Goal: Transaction & Acquisition: Purchase product/service

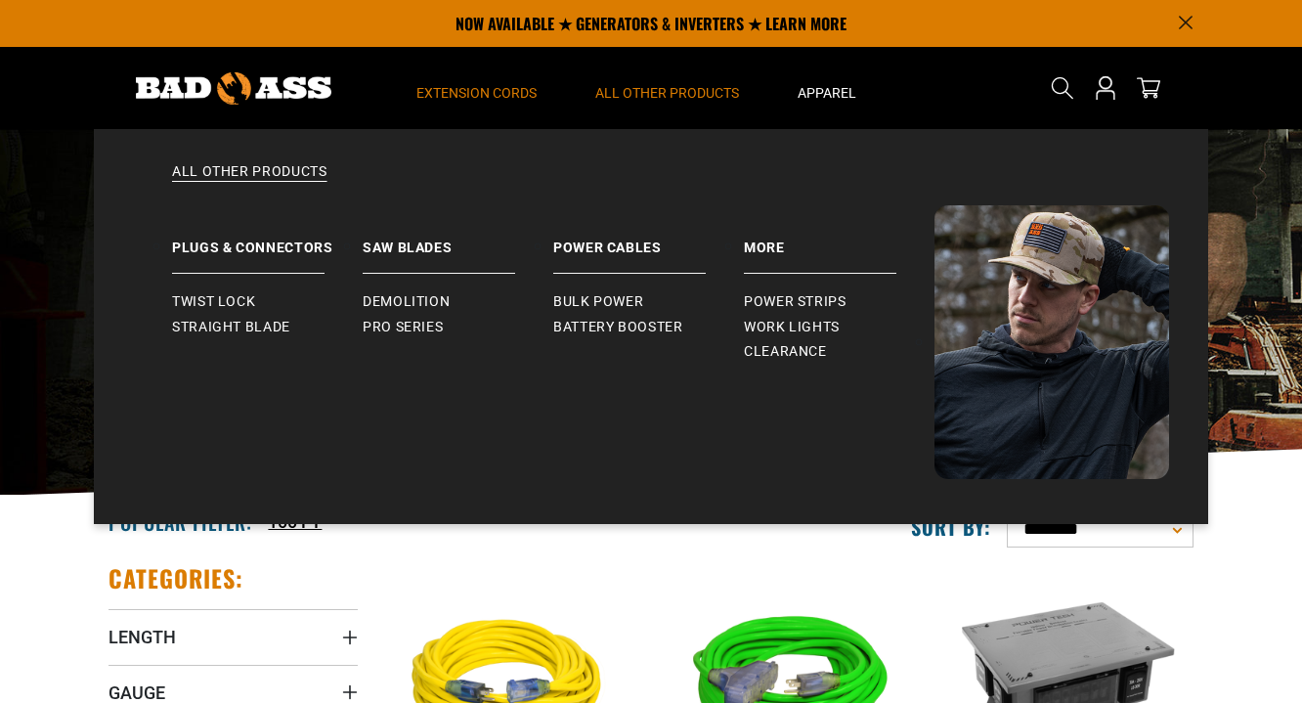
click at [634, 91] on span "All Other Products" at bounding box center [667, 93] width 144 height 18
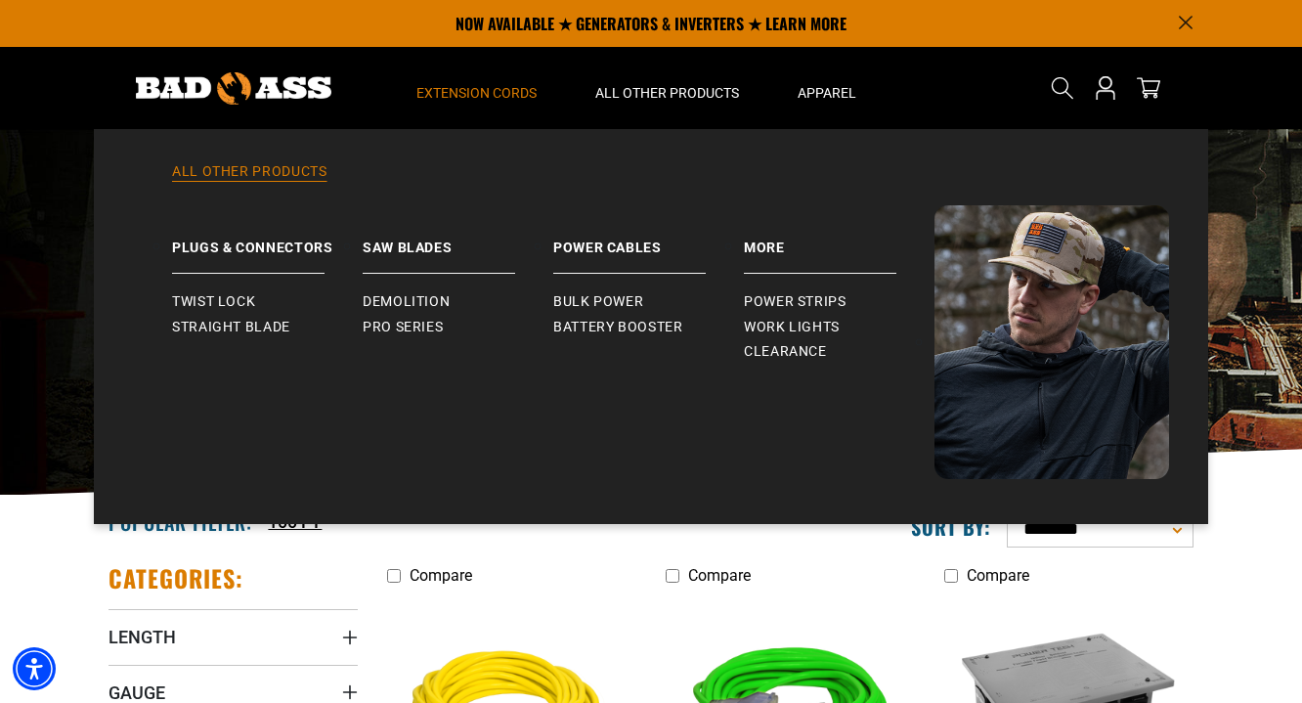
click at [253, 173] on link "All Other Products" at bounding box center [651, 183] width 1036 height 43
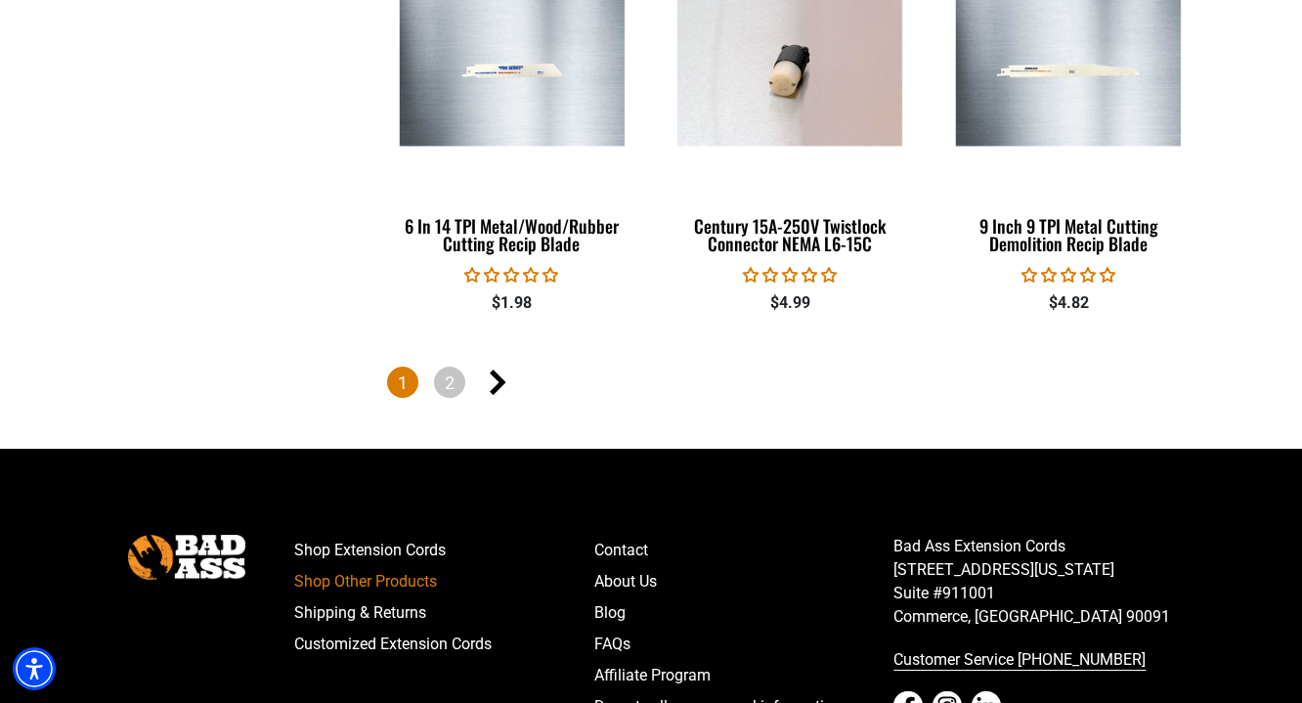
scroll to position [4431, 0]
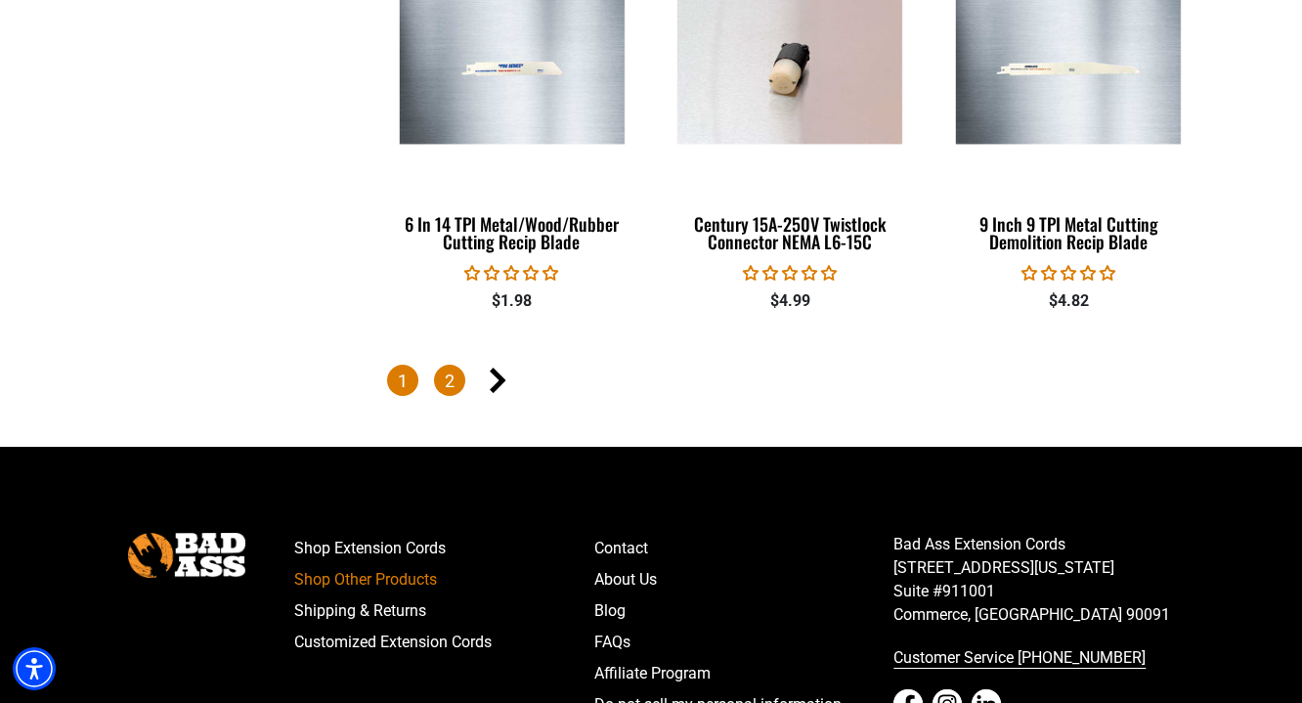
click at [461, 374] on link "2" at bounding box center [449, 379] width 31 height 31
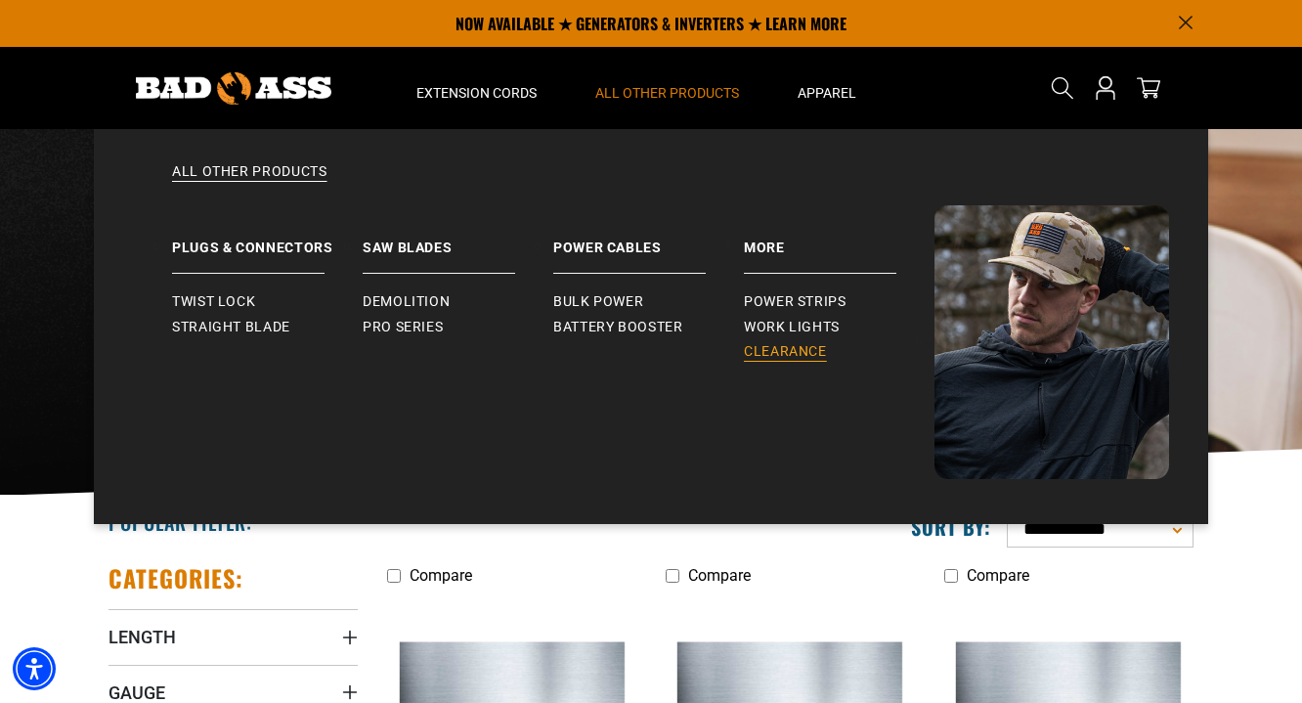
click at [805, 352] on span "Clearance" at bounding box center [785, 352] width 83 height 18
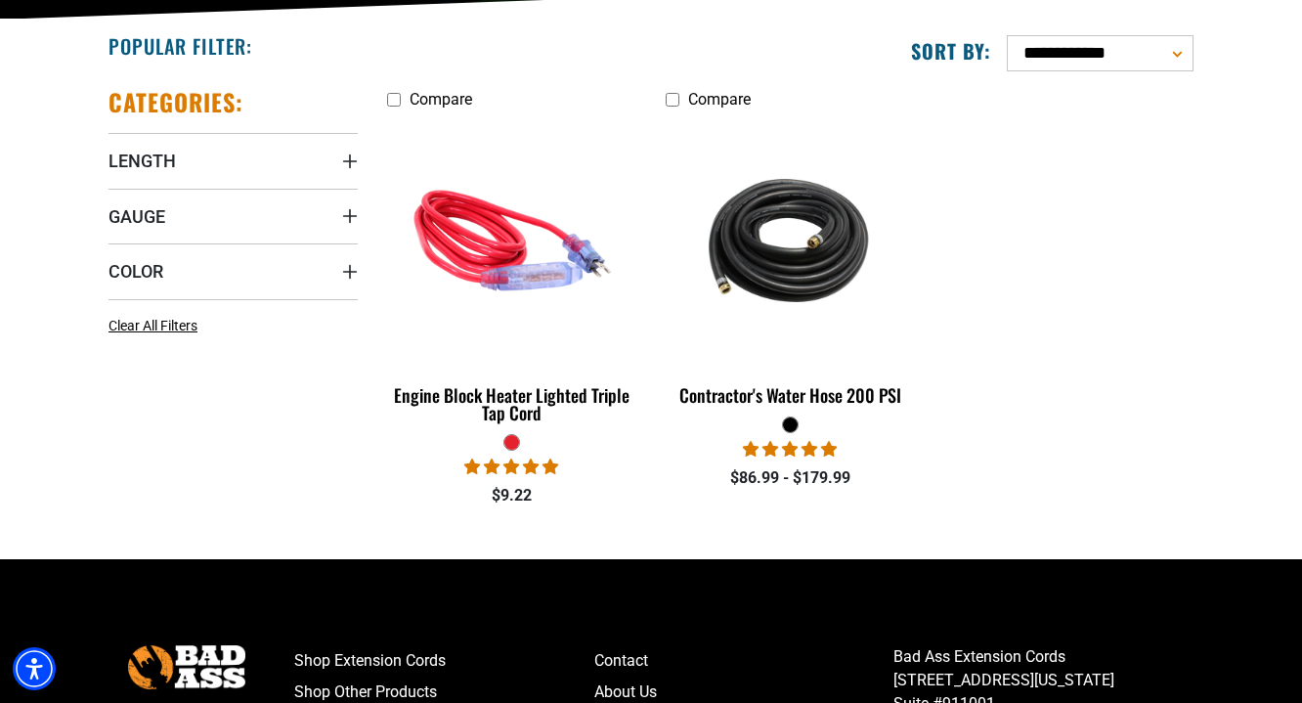
scroll to position [514, 0]
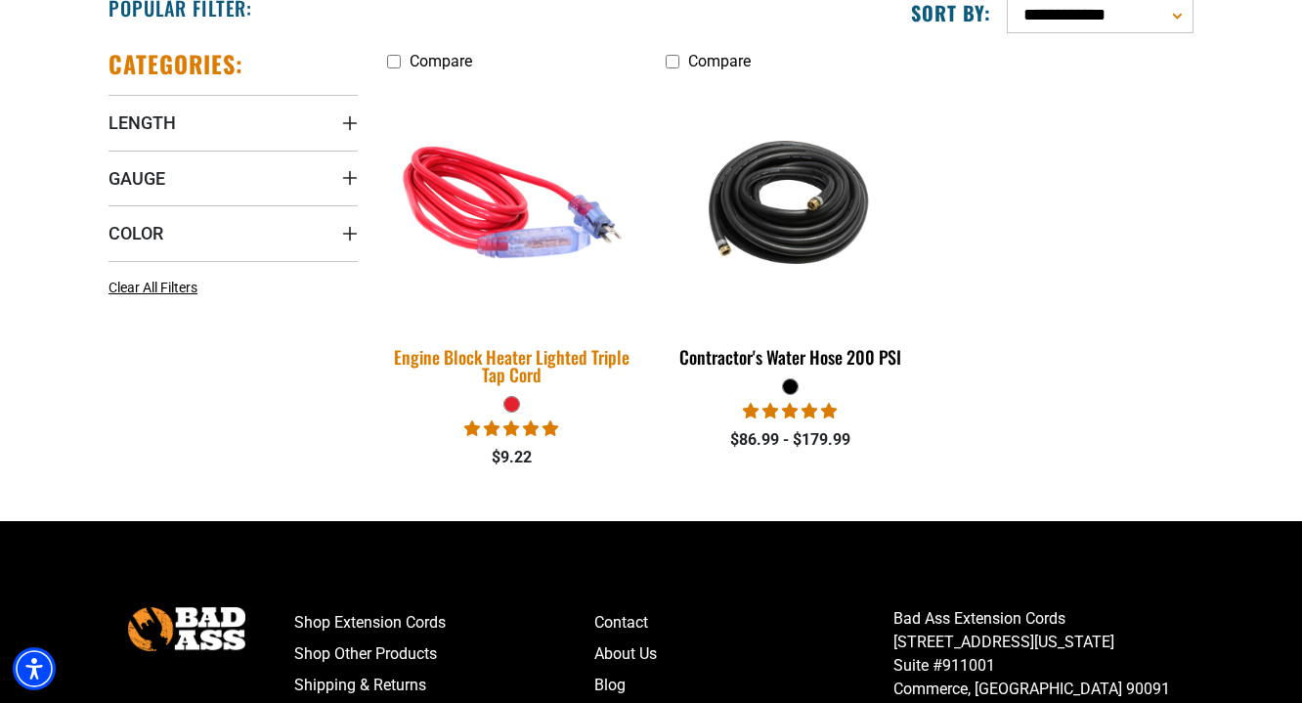
click at [606, 362] on div "Engine Block Heater Lighted Triple Tap Cord" at bounding box center [511, 365] width 249 height 35
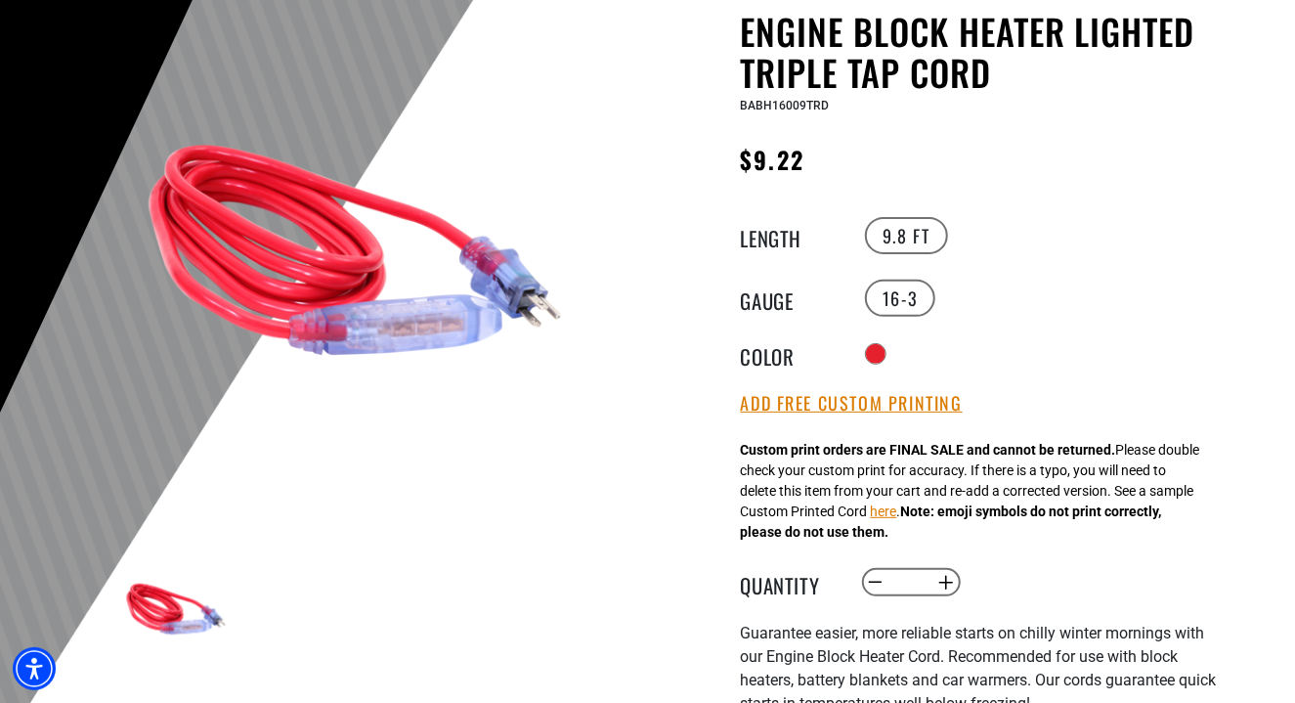
scroll to position [206, 0]
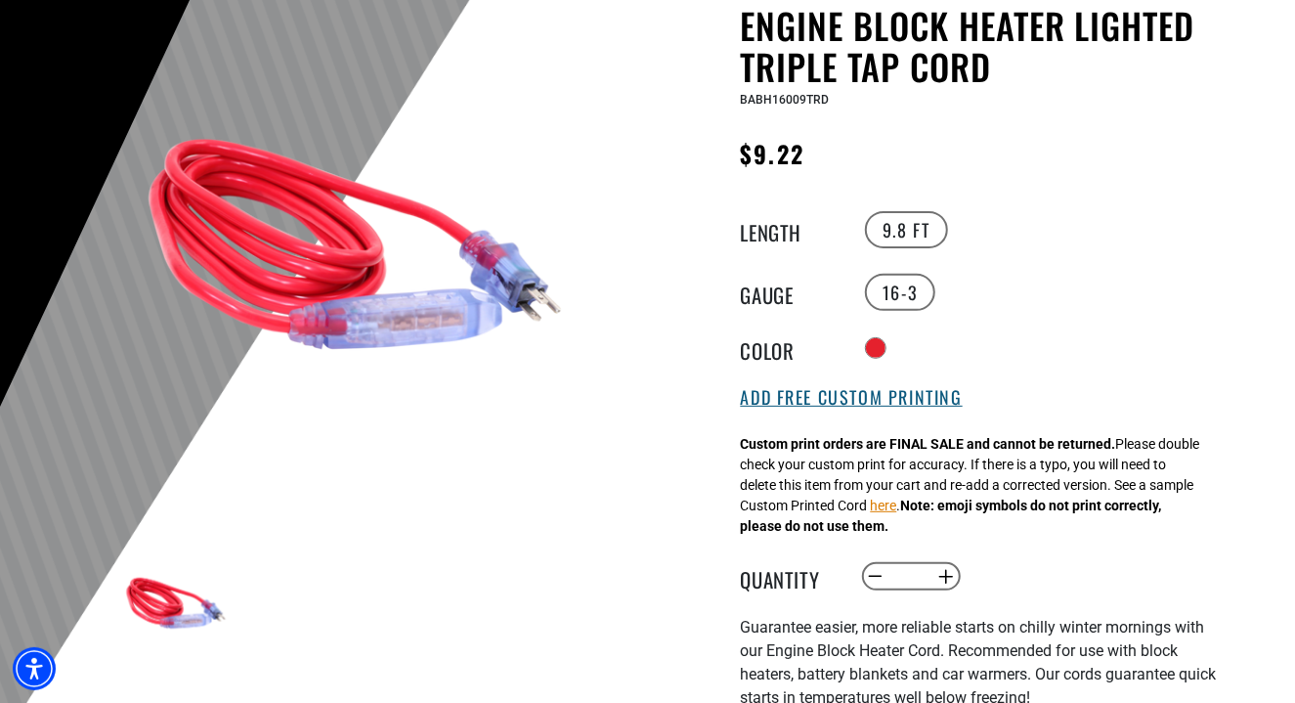
click at [958, 405] on button "Add Free Custom Printing" at bounding box center [852, 397] width 222 height 21
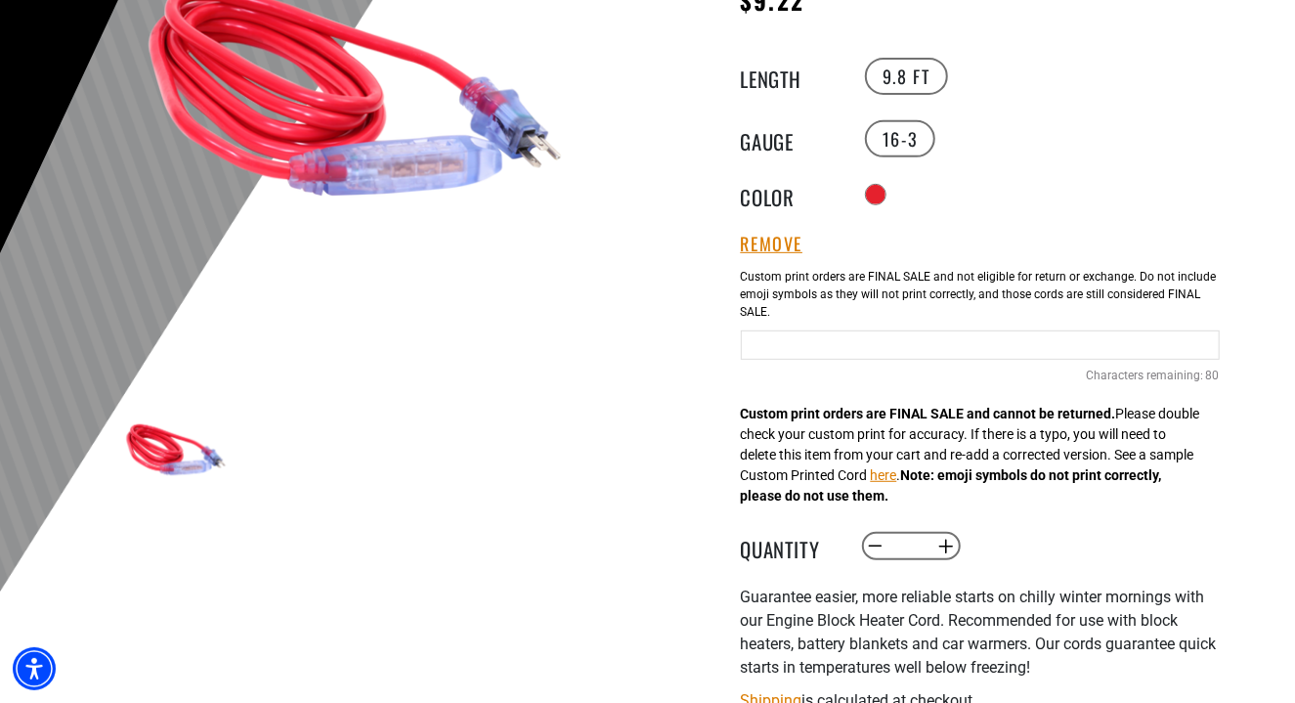
scroll to position [480, 0]
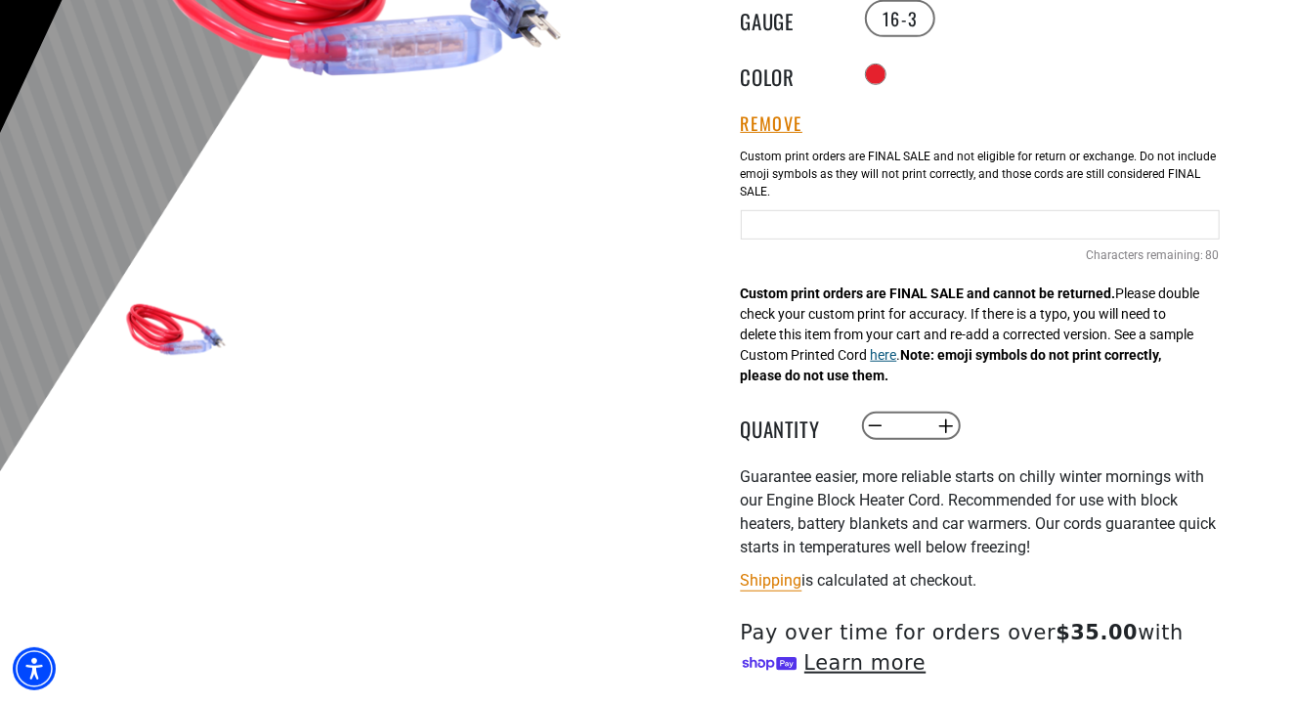
click at [897, 356] on button "here" at bounding box center [884, 355] width 26 height 21
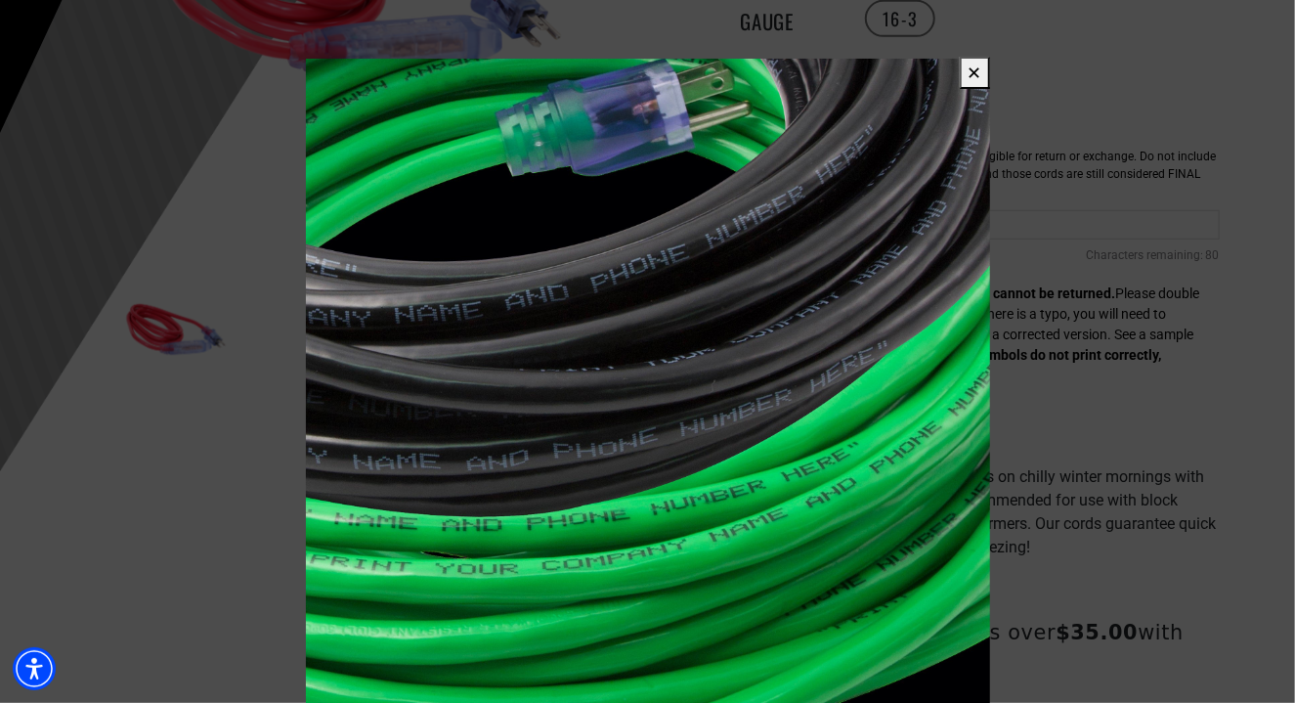
click at [974, 73] on button "✕" at bounding box center [975, 73] width 30 height 32
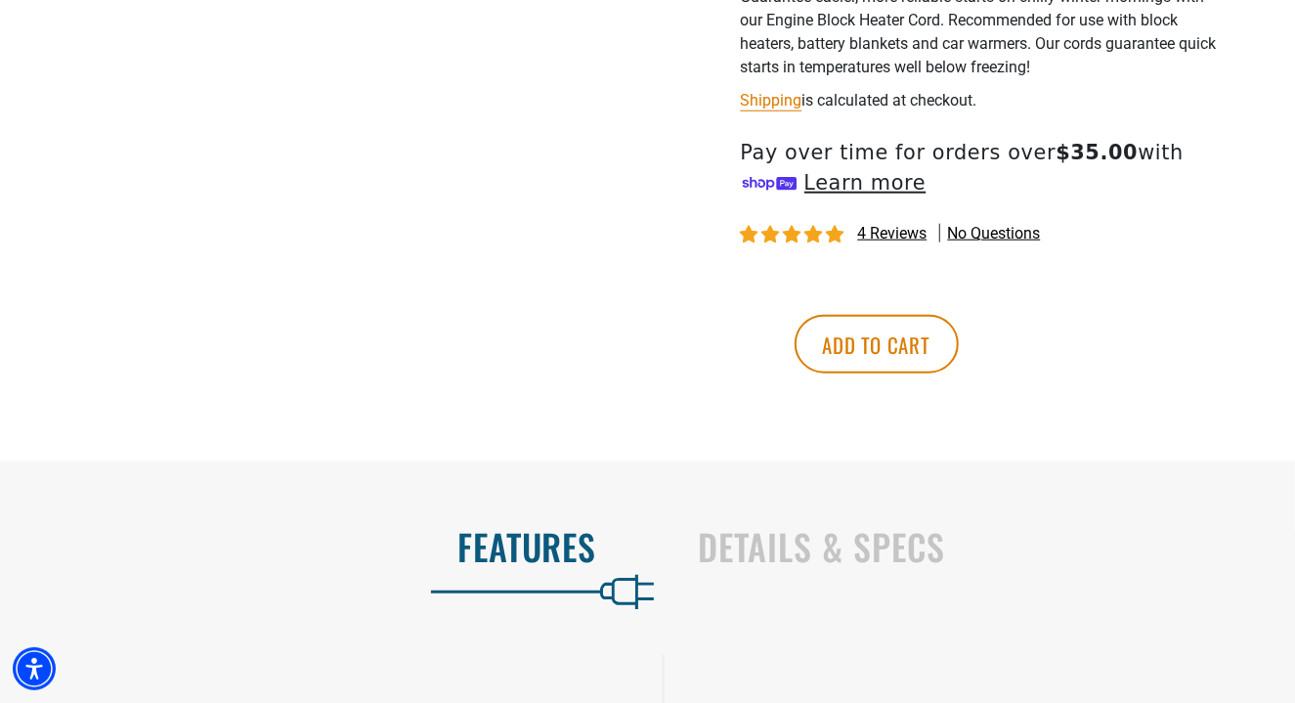
scroll to position [972, 0]
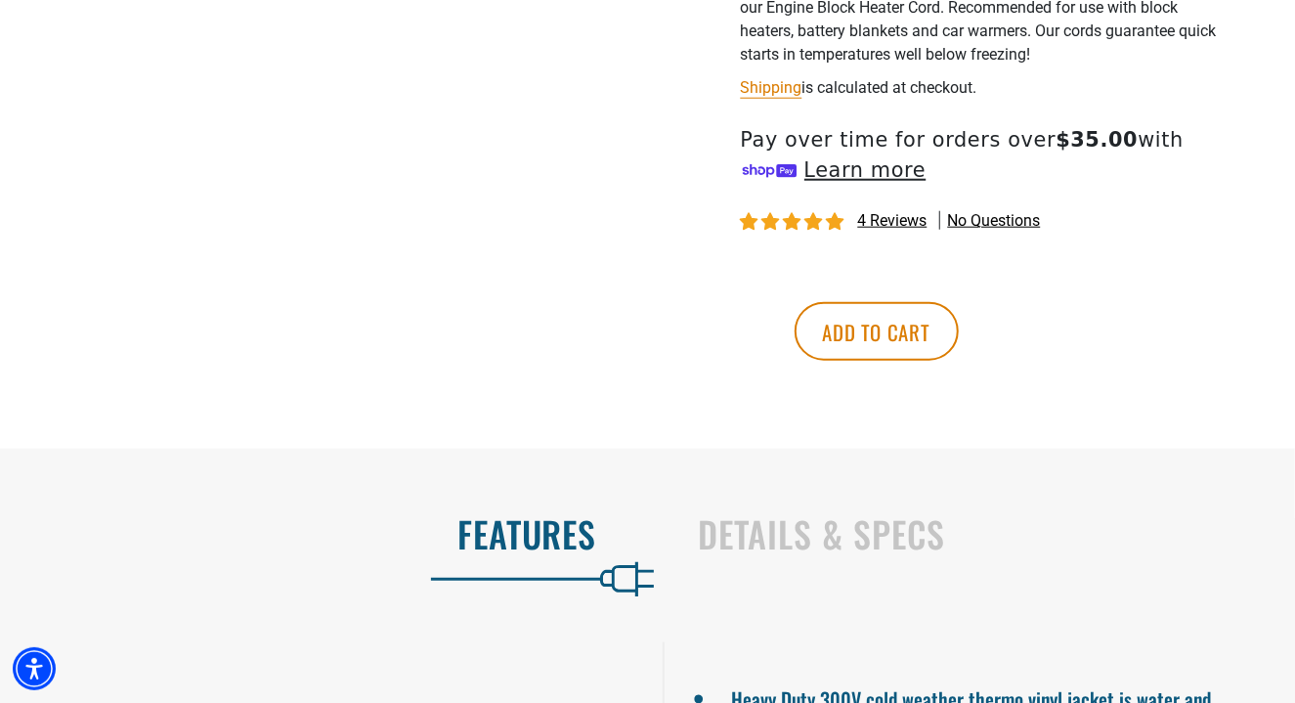
click at [891, 217] on span "4 reviews" at bounding box center [892, 220] width 69 height 19
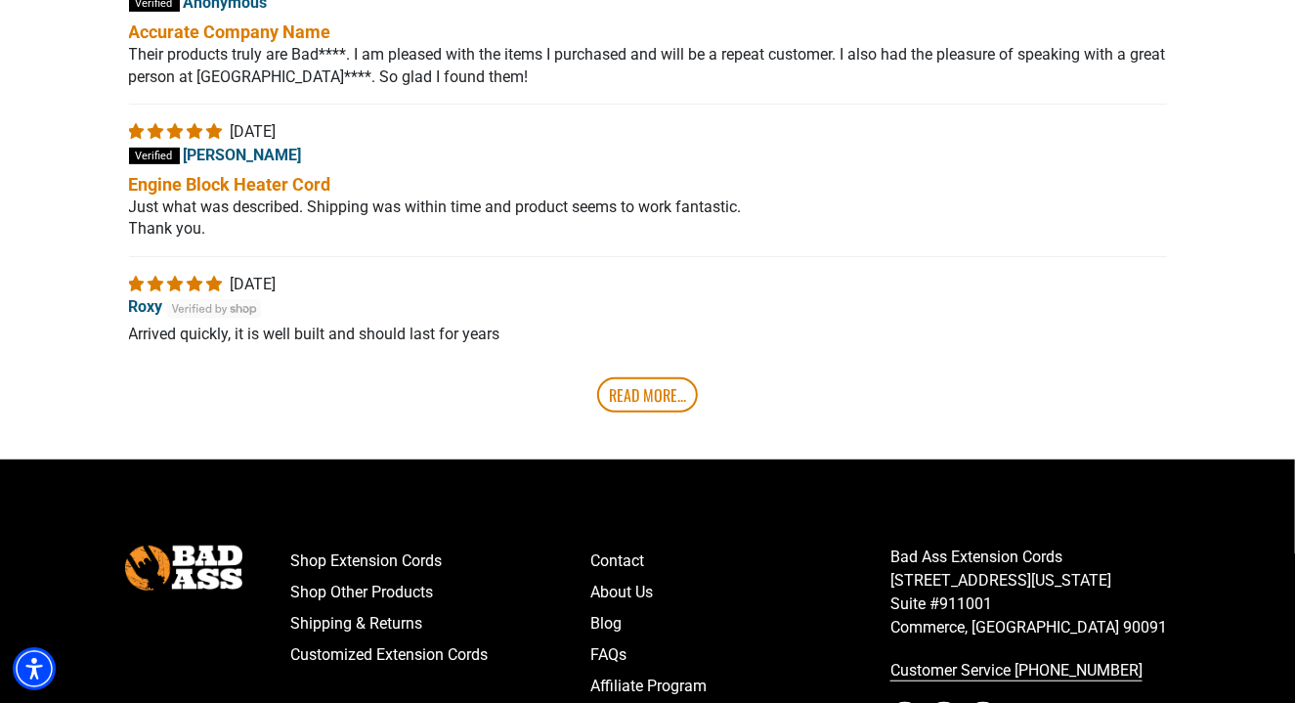
scroll to position [4178, 0]
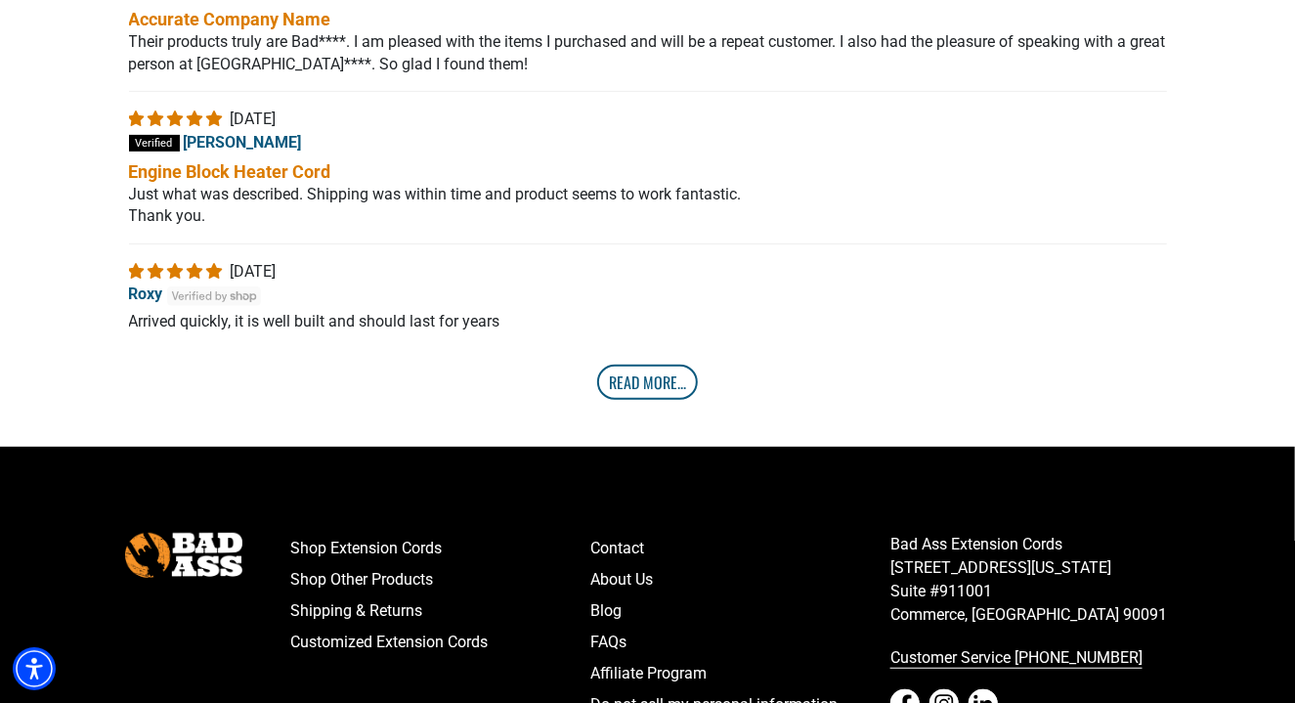
click at [670, 381] on link "Read More..." at bounding box center [647, 381] width 101 height 35
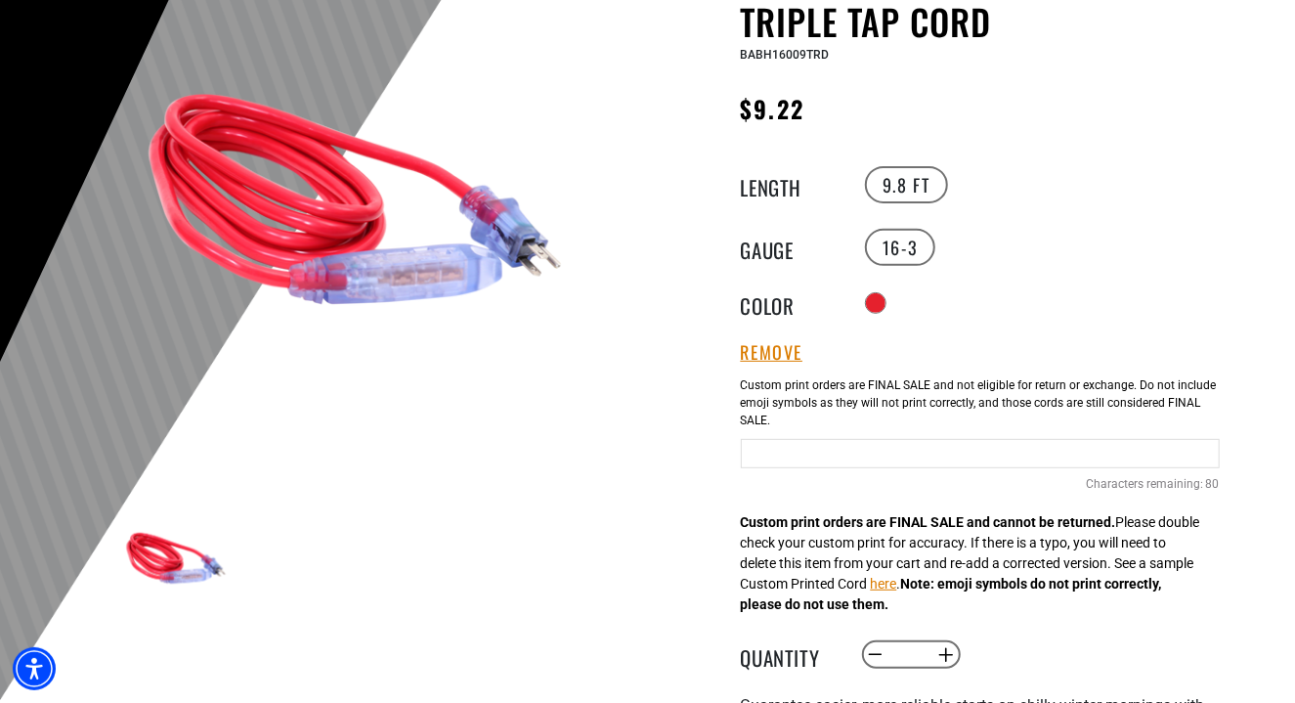
scroll to position [293, 0]
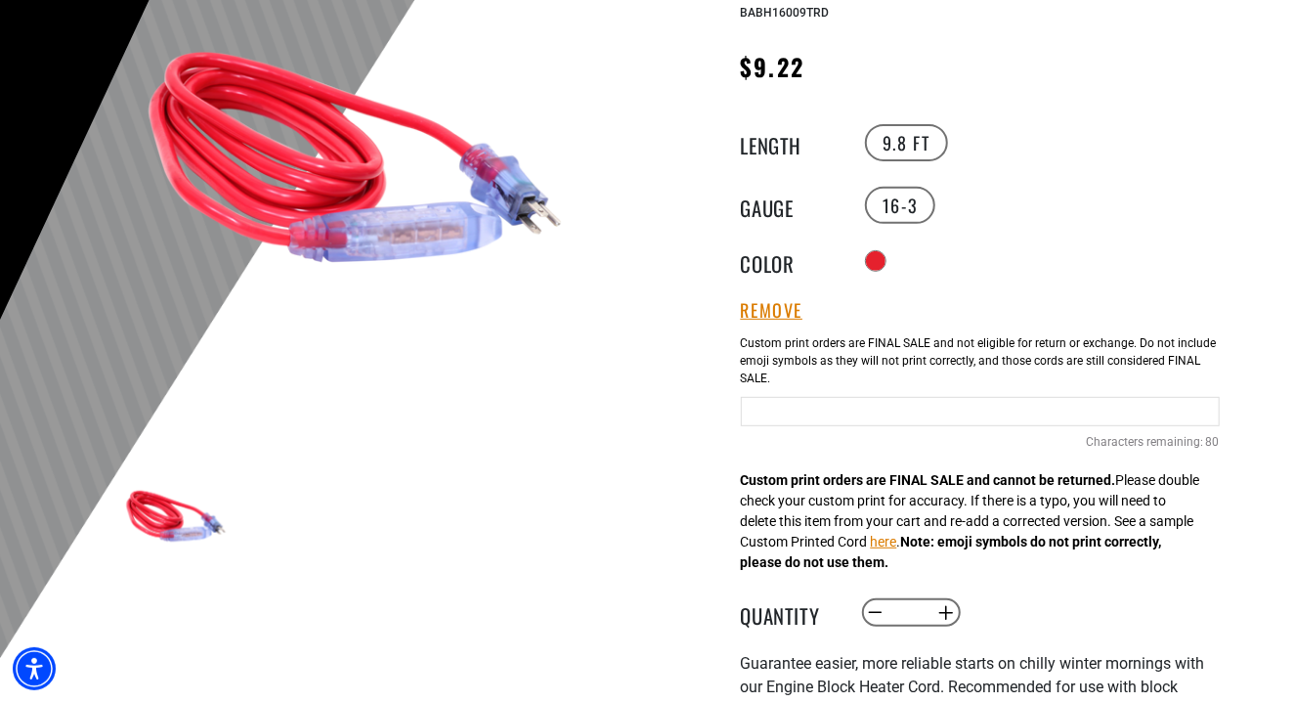
click at [1193, 409] on input "Text field" at bounding box center [980, 411] width 479 height 29
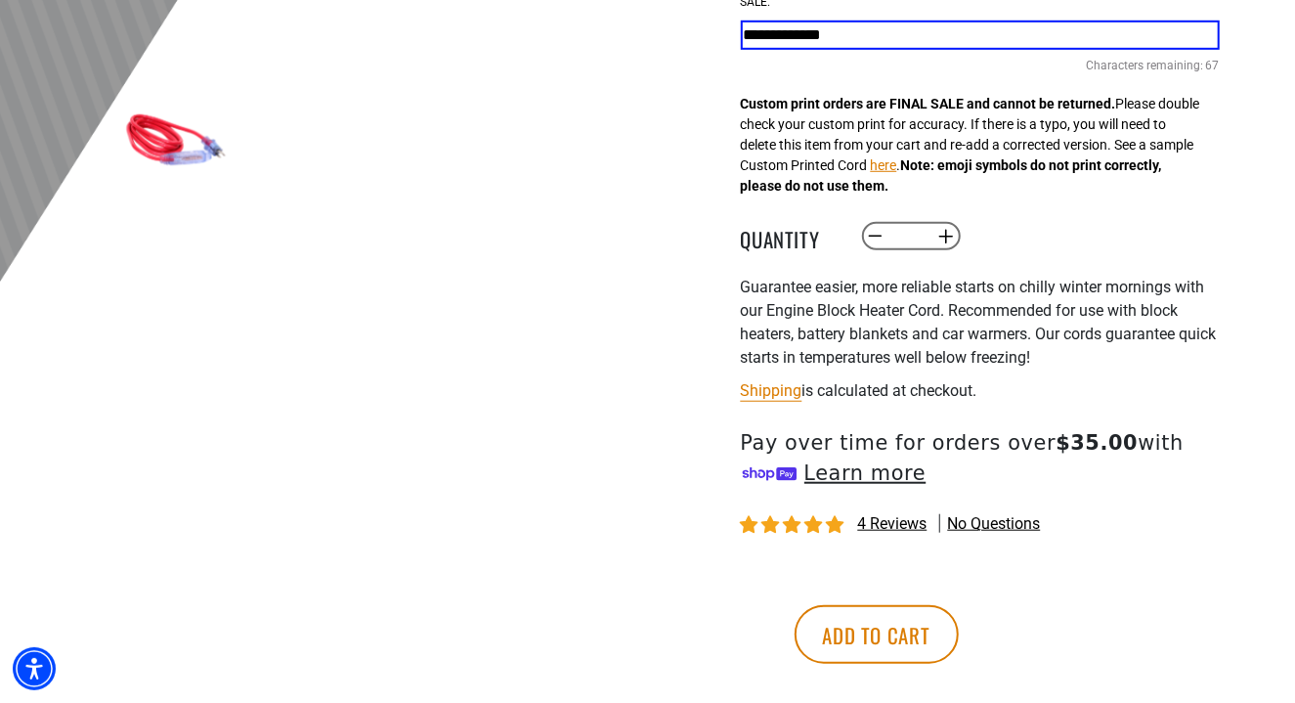
scroll to position [672, 0]
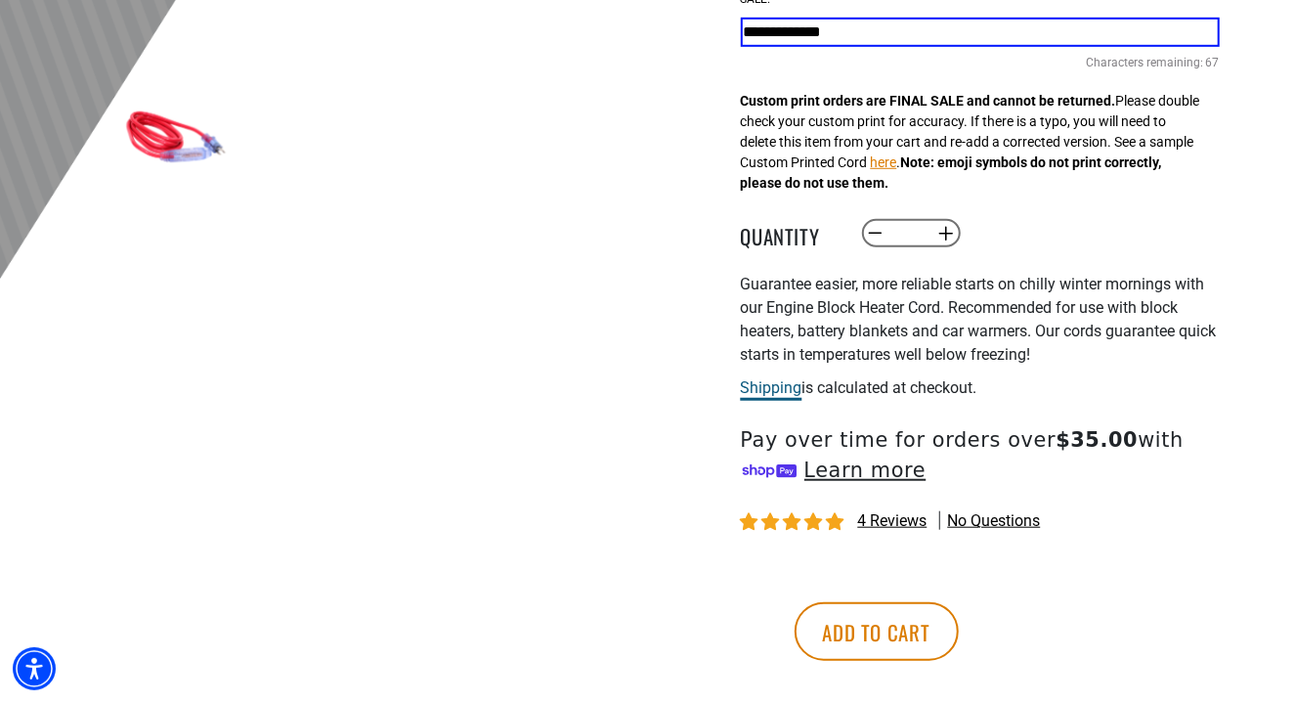
type input "**********"
click at [766, 391] on link "Shipping" at bounding box center [772, 387] width 62 height 19
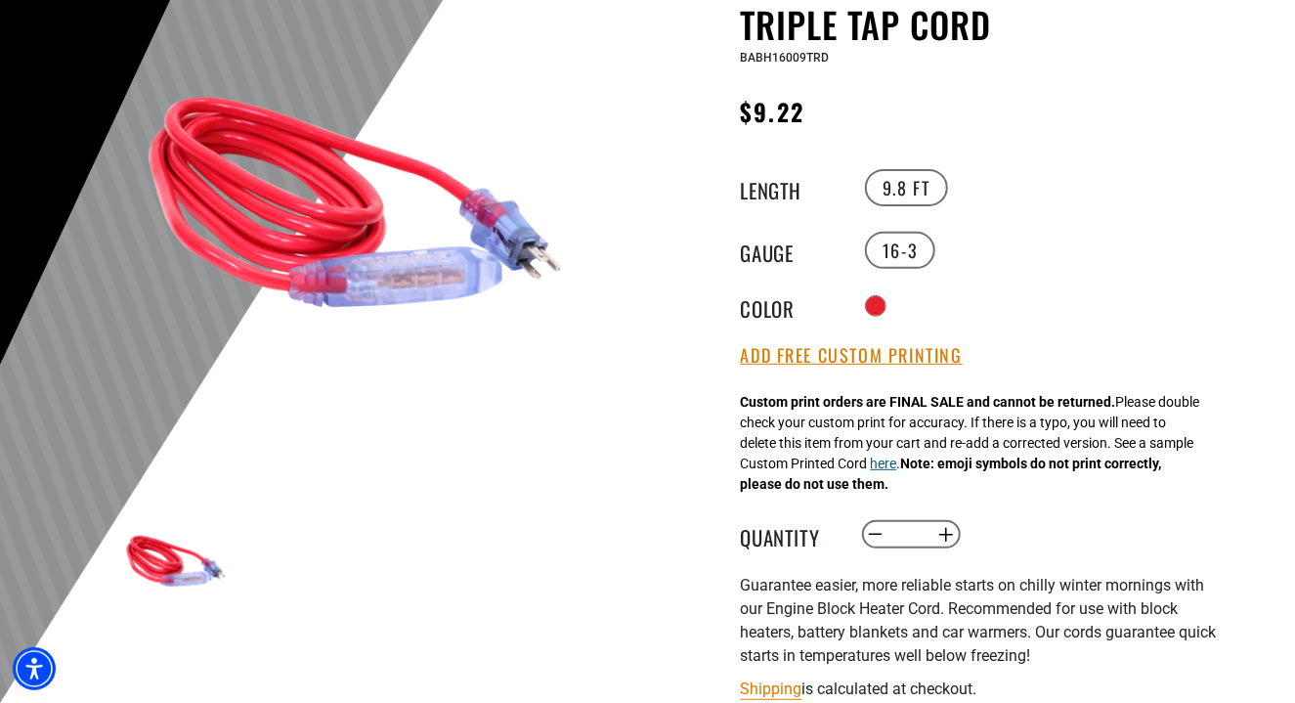
click at [897, 467] on button "here" at bounding box center [884, 463] width 26 height 21
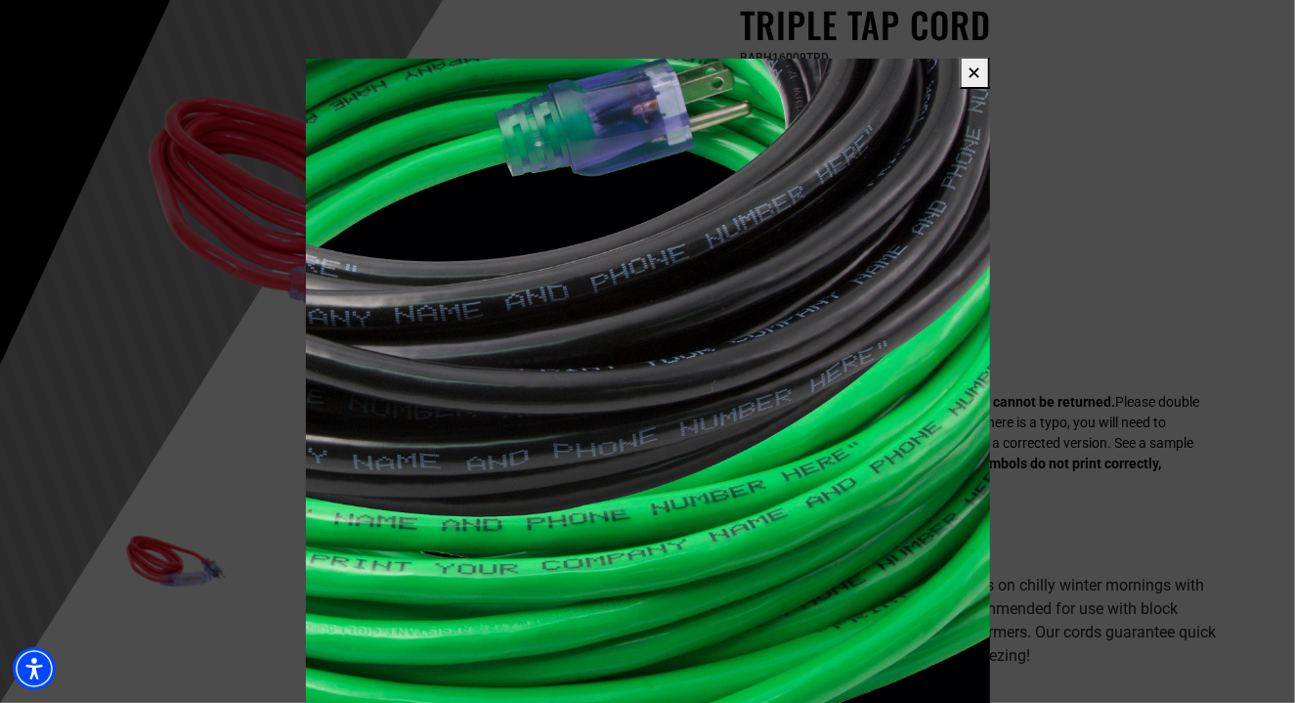
click at [968, 76] on button "✕" at bounding box center [975, 73] width 30 height 32
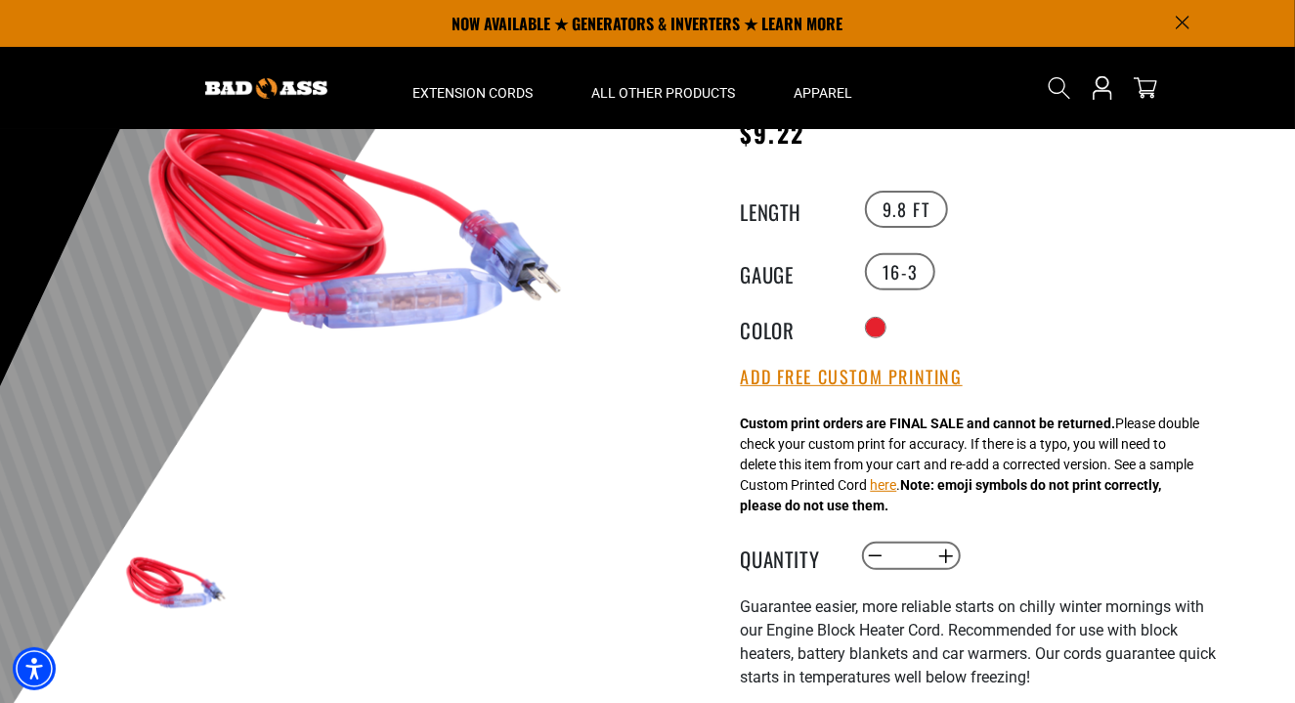
scroll to position [216, 0]
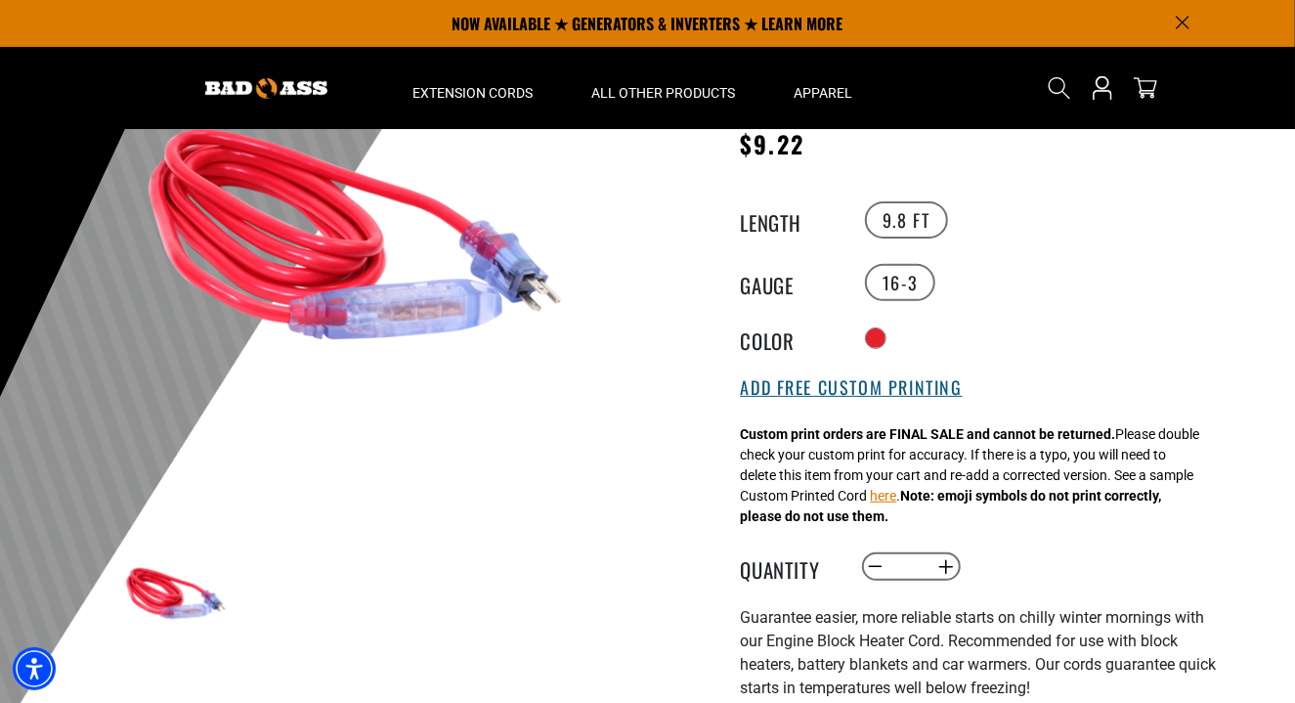
click at [949, 377] on button "Add Free Custom Printing" at bounding box center [852, 387] width 222 height 21
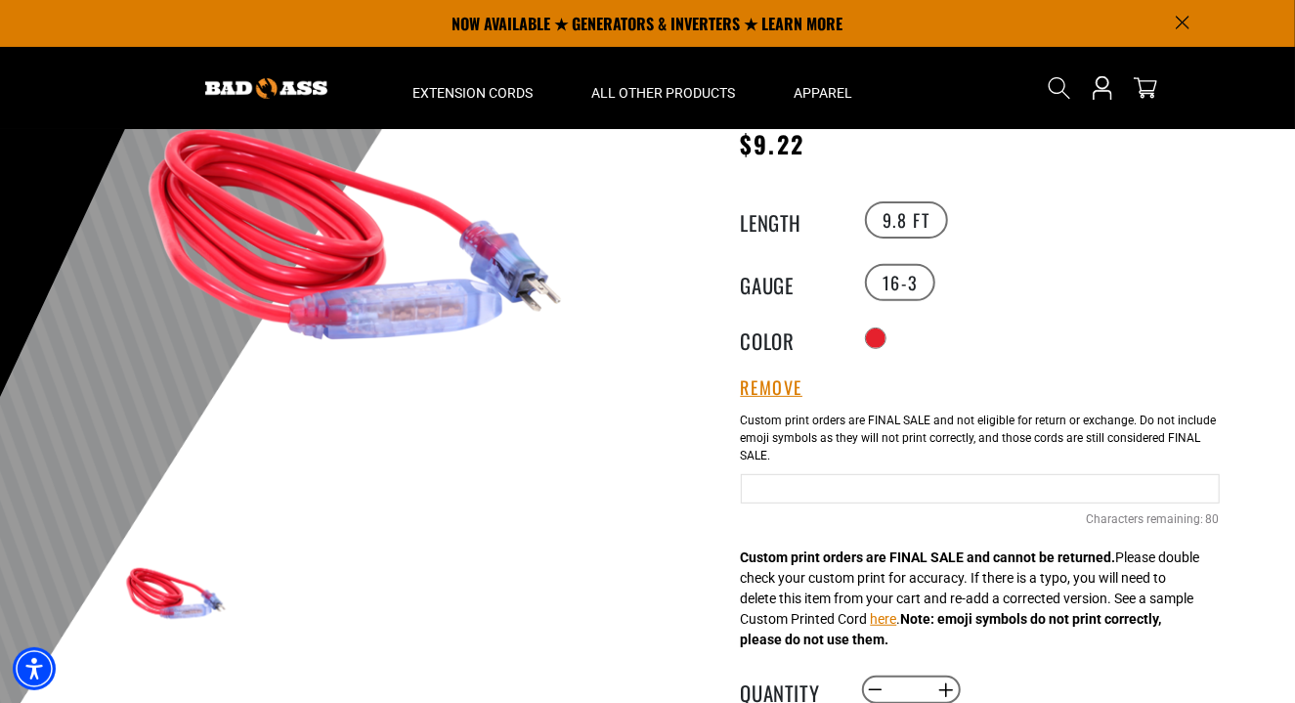
click at [1101, 492] on input "Text field" at bounding box center [980, 488] width 479 height 29
type input "*"
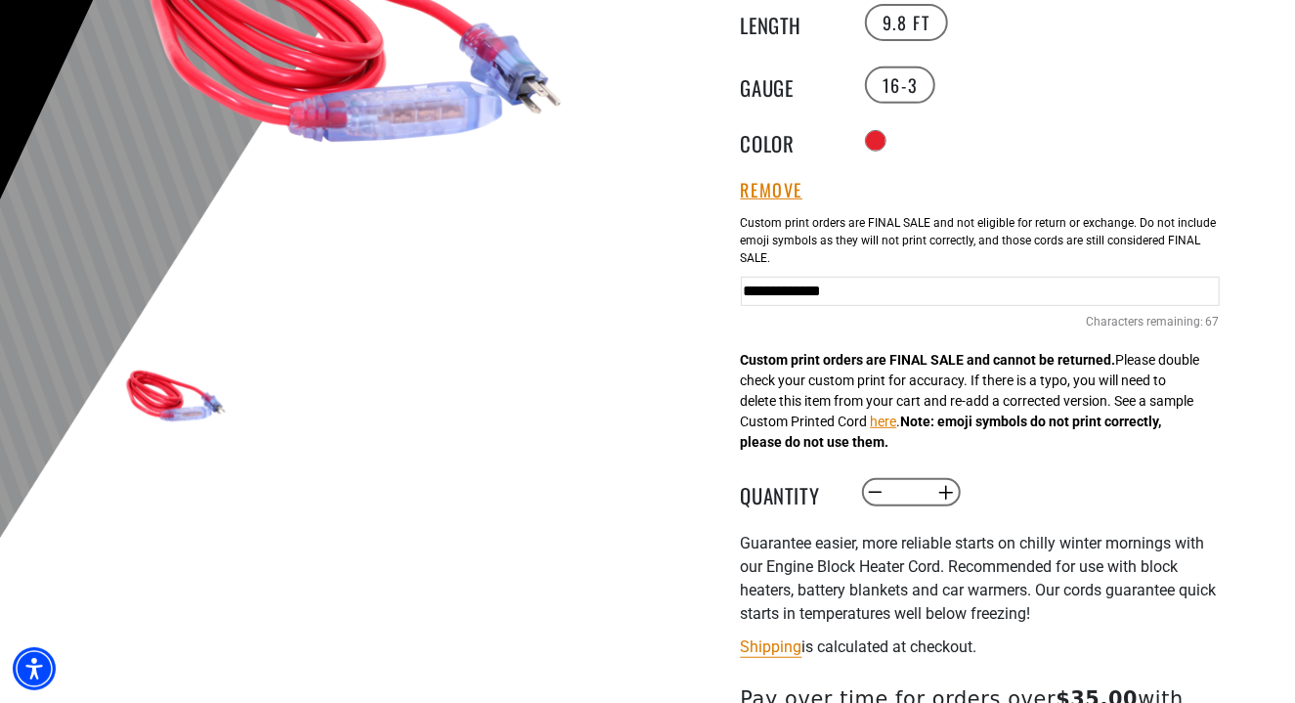
scroll to position [423, 0]
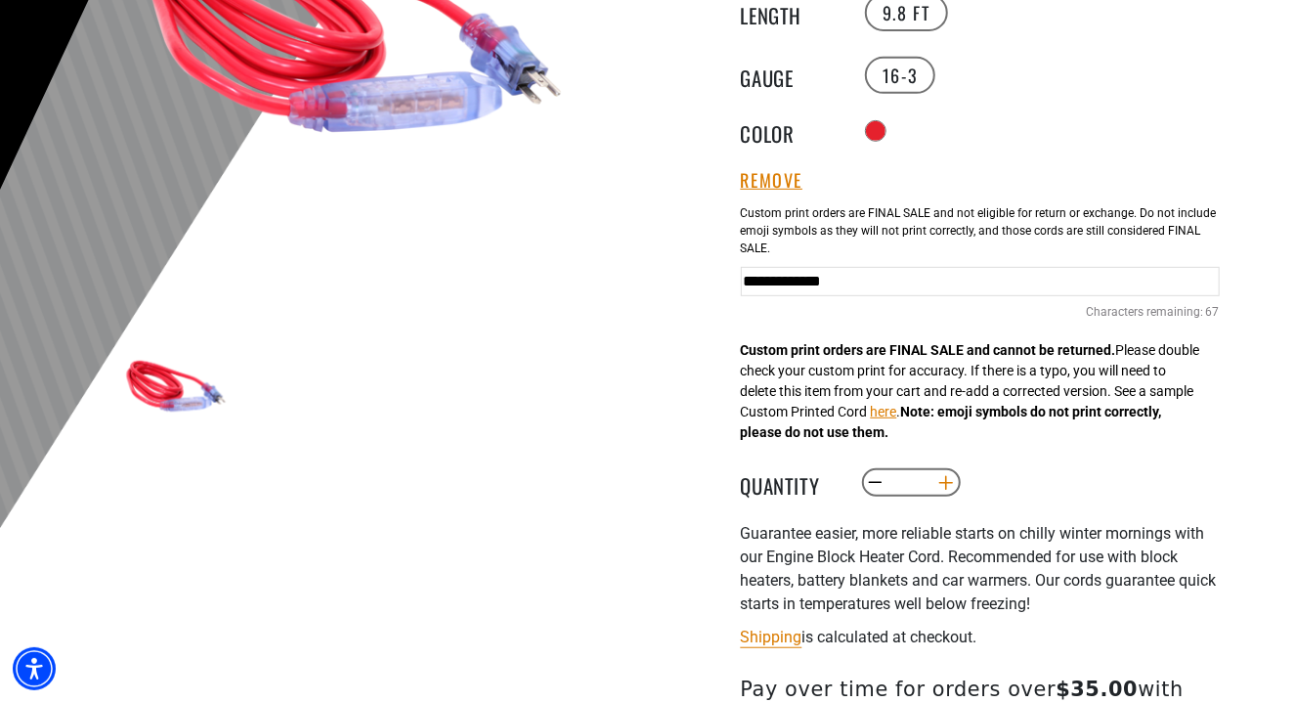
type input "**********"
click at [945, 484] on button "Increase quantity for Engine Block Heater Lighted Triple Tap Cord" at bounding box center [945, 482] width 30 height 33
type input "*"
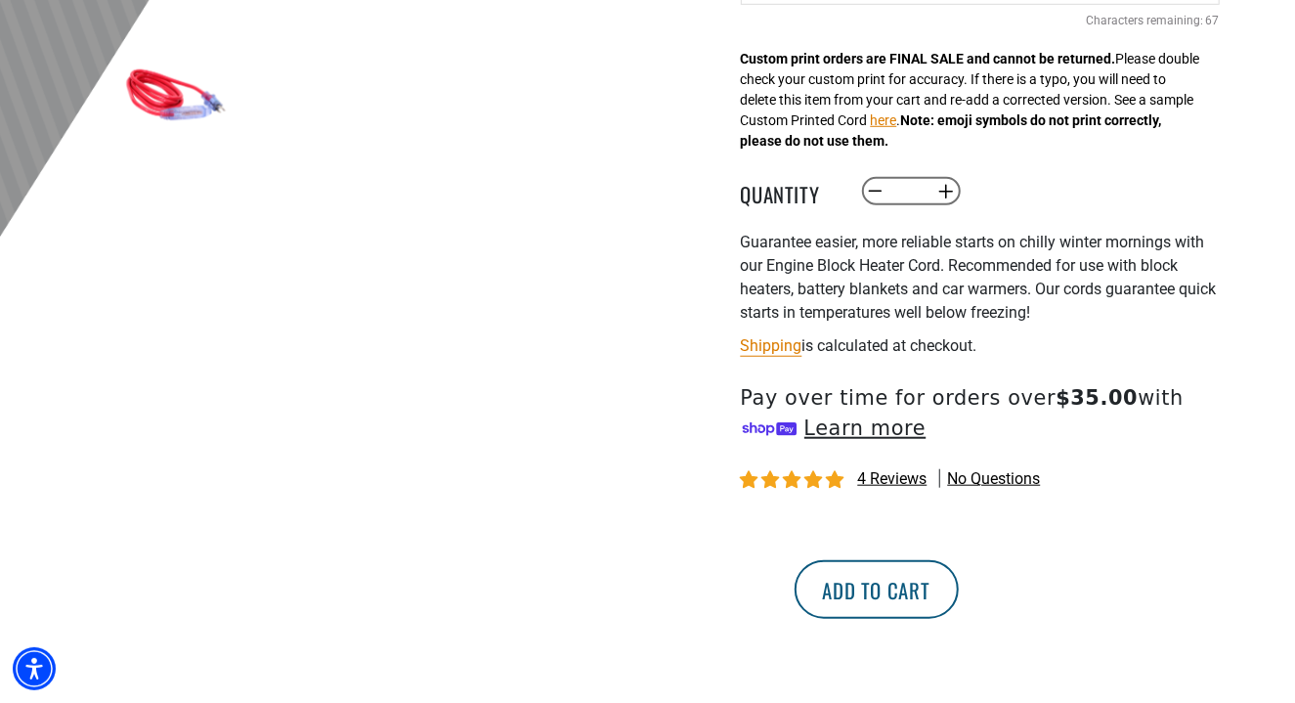
click at [959, 579] on button "Add to cart" at bounding box center [876, 589] width 164 height 59
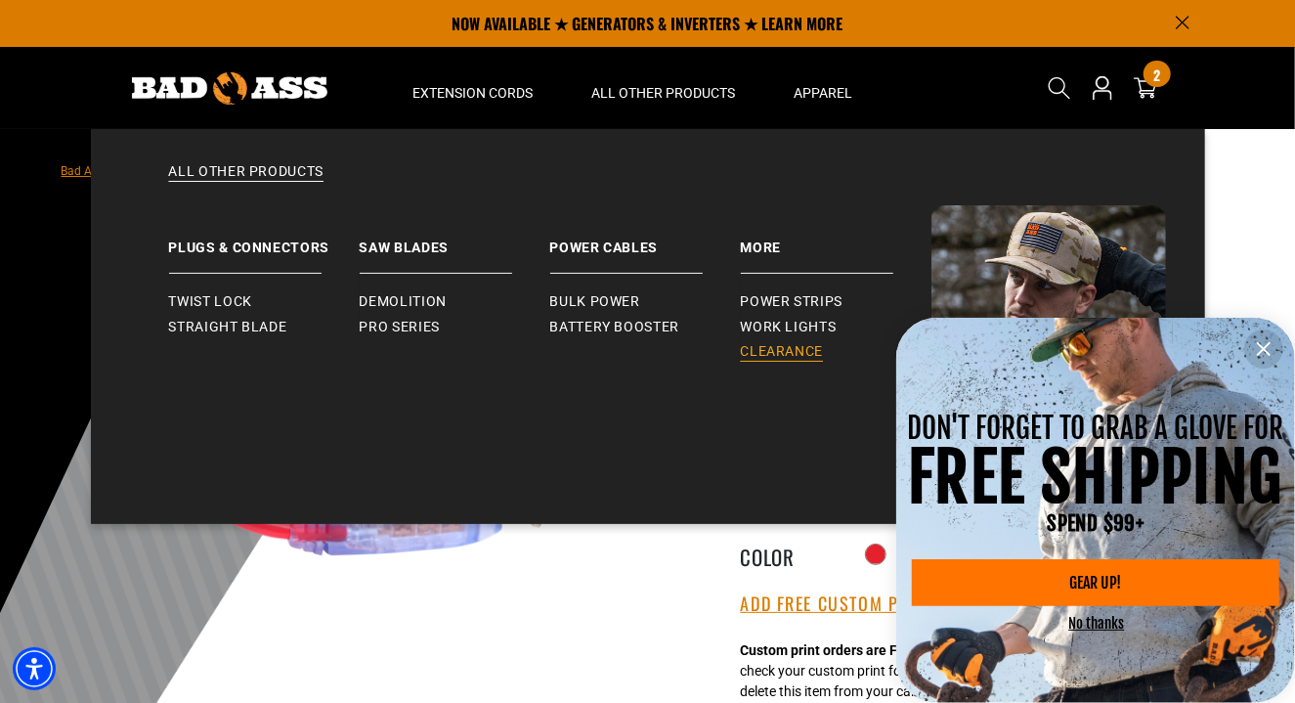
click at [776, 351] on span "Clearance" at bounding box center [782, 352] width 83 height 18
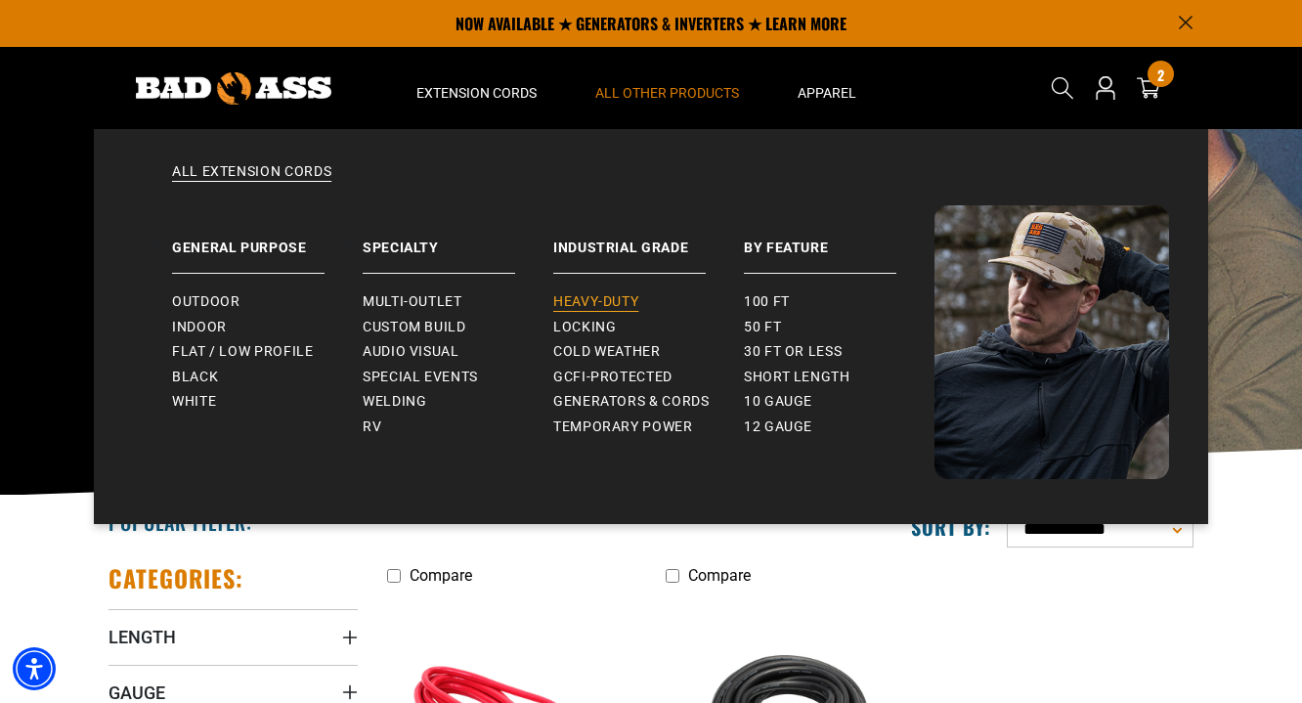
click at [602, 301] on span "Heavy-Duty" at bounding box center [595, 302] width 85 height 18
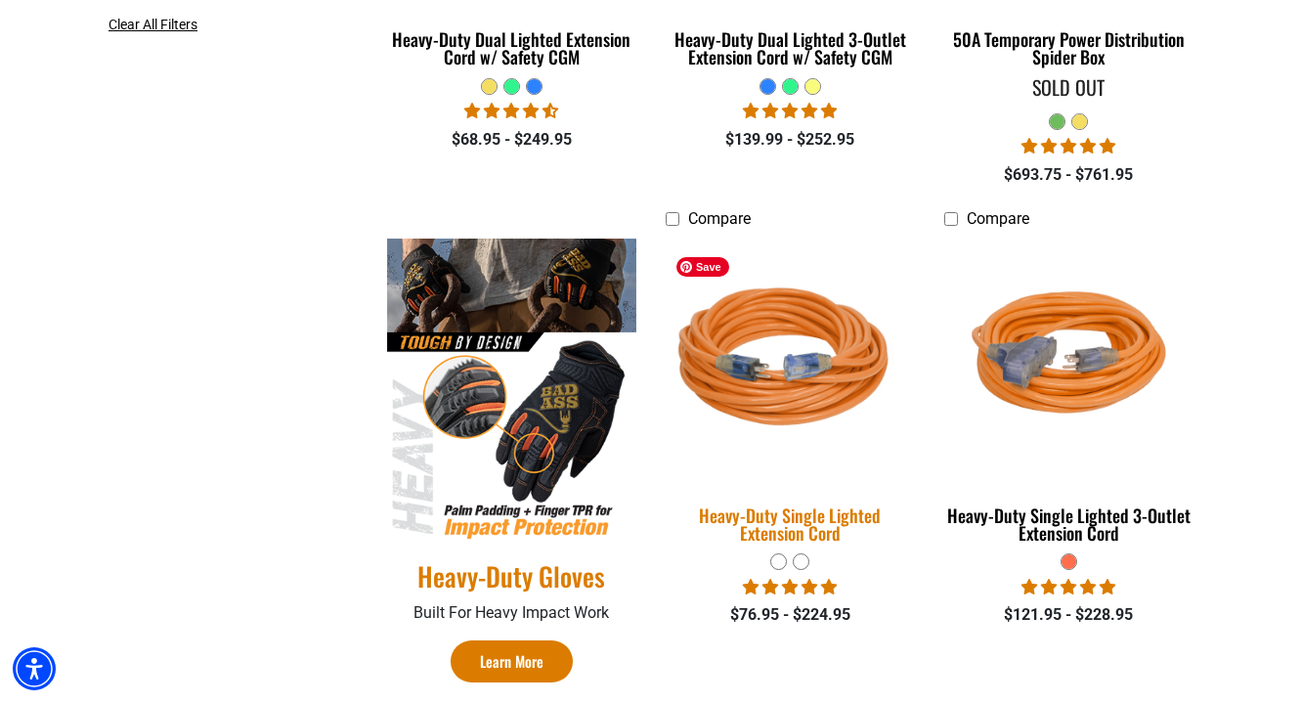
scroll to position [834, 0]
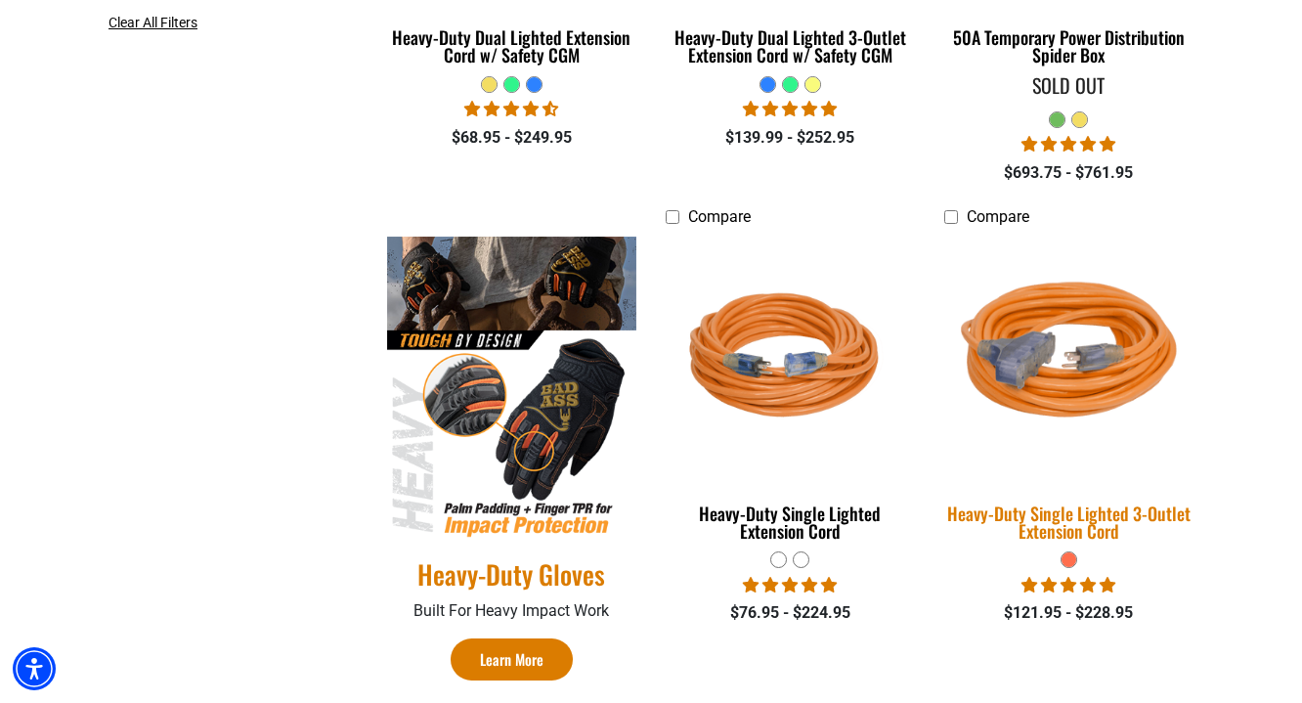
click at [1106, 512] on div "Heavy-Duty Single Lighted 3-Outlet Extension Cord" at bounding box center [1068, 521] width 249 height 35
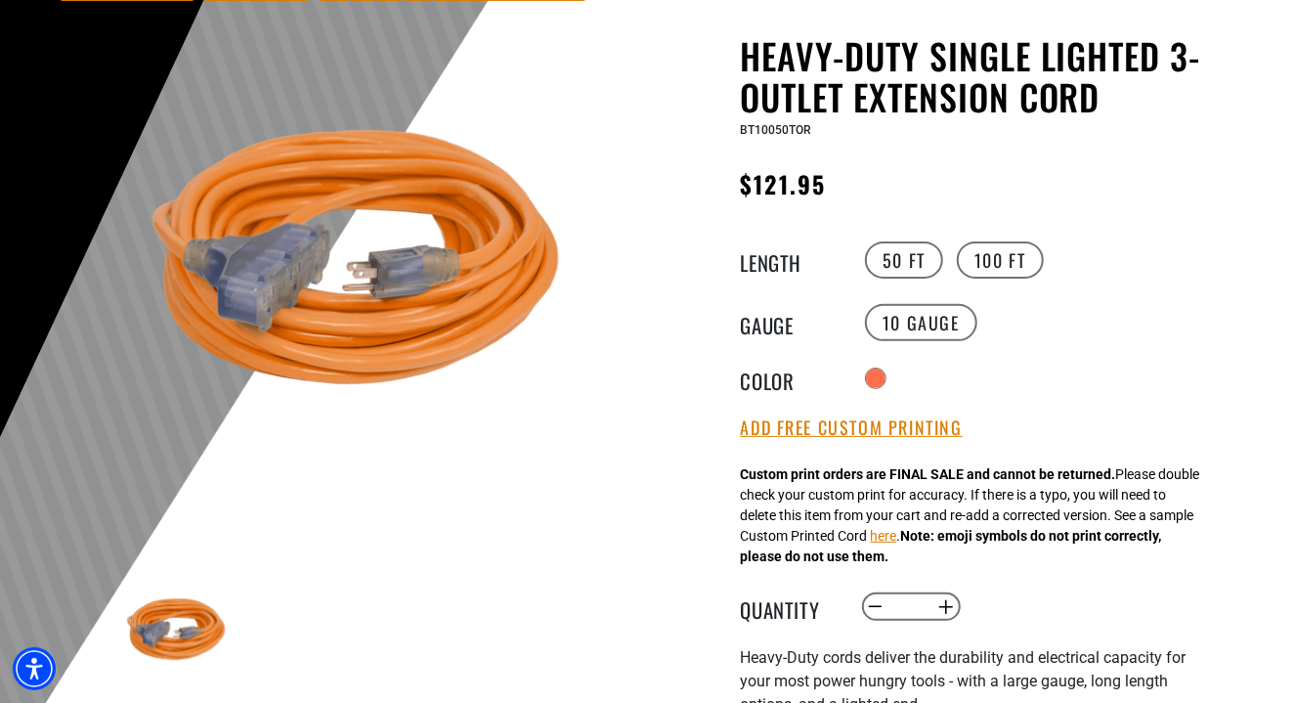
scroll to position [205, 0]
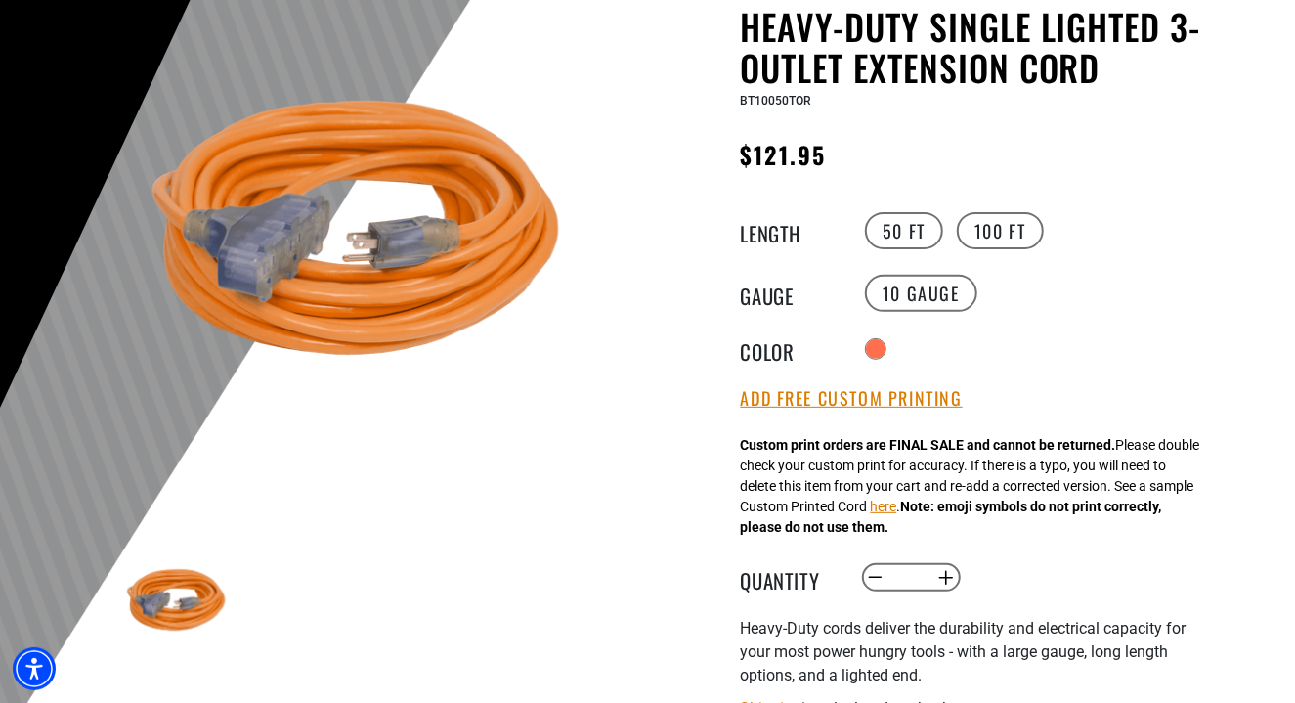
drag, startPoint x: 1018, startPoint y: 239, endPoint x: 1105, endPoint y: 298, distance: 104.9
click at [1019, 239] on label "100 FT" at bounding box center [1000, 230] width 87 height 37
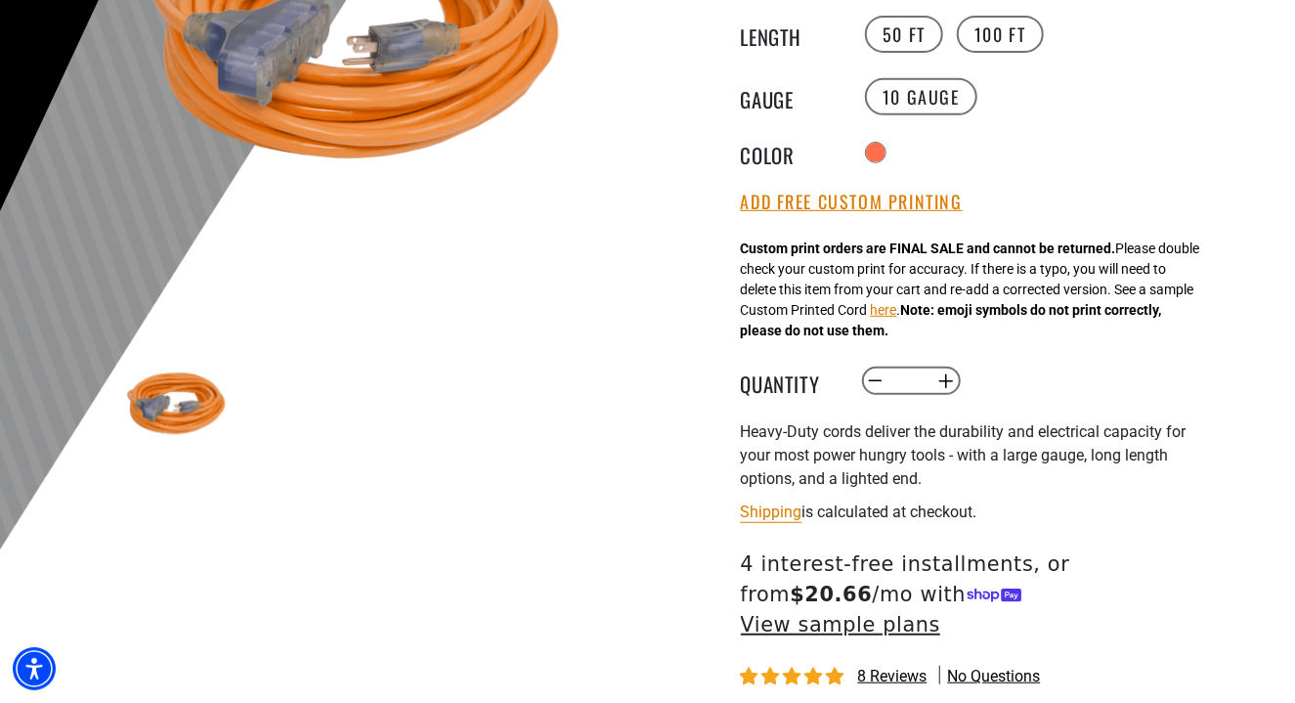
scroll to position [423, 0]
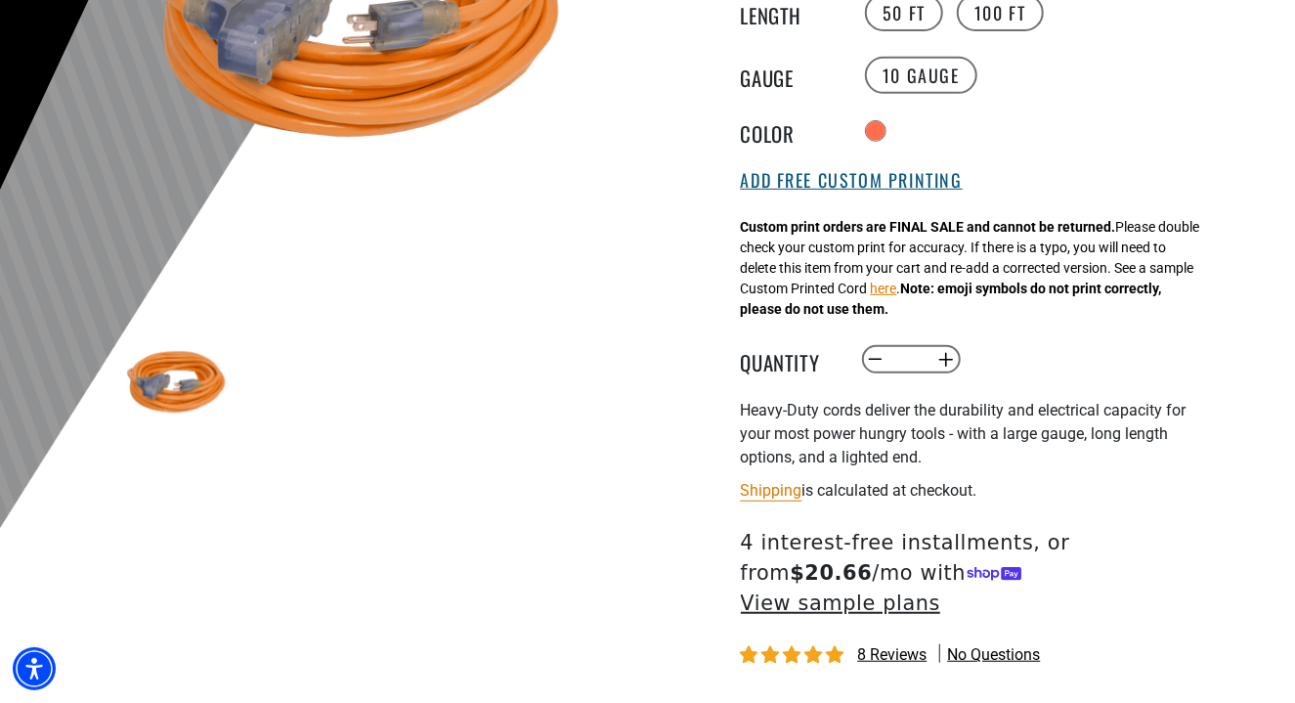
click at [886, 185] on button "Add Free Custom Printing" at bounding box center [852, 180] width 222 height 21
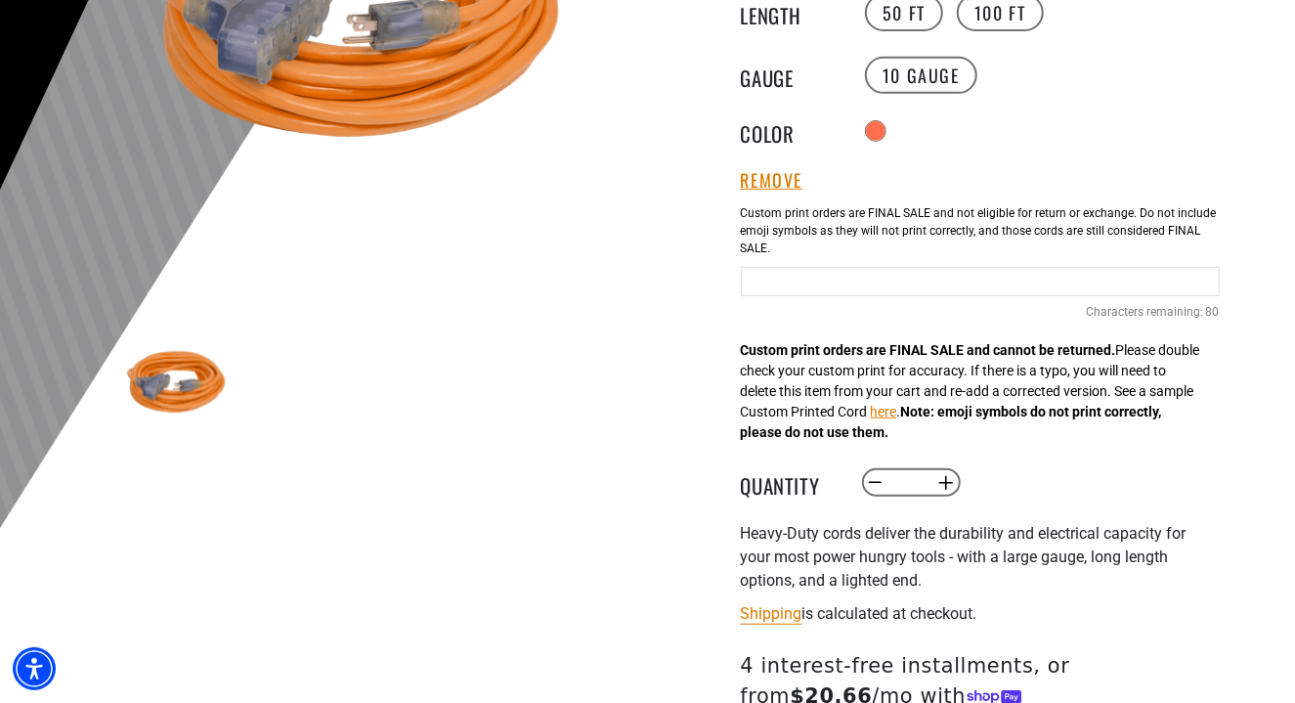
click at [983, 279] on input "Orange Cables" at bounding box center [980, 281] width 479 height 29
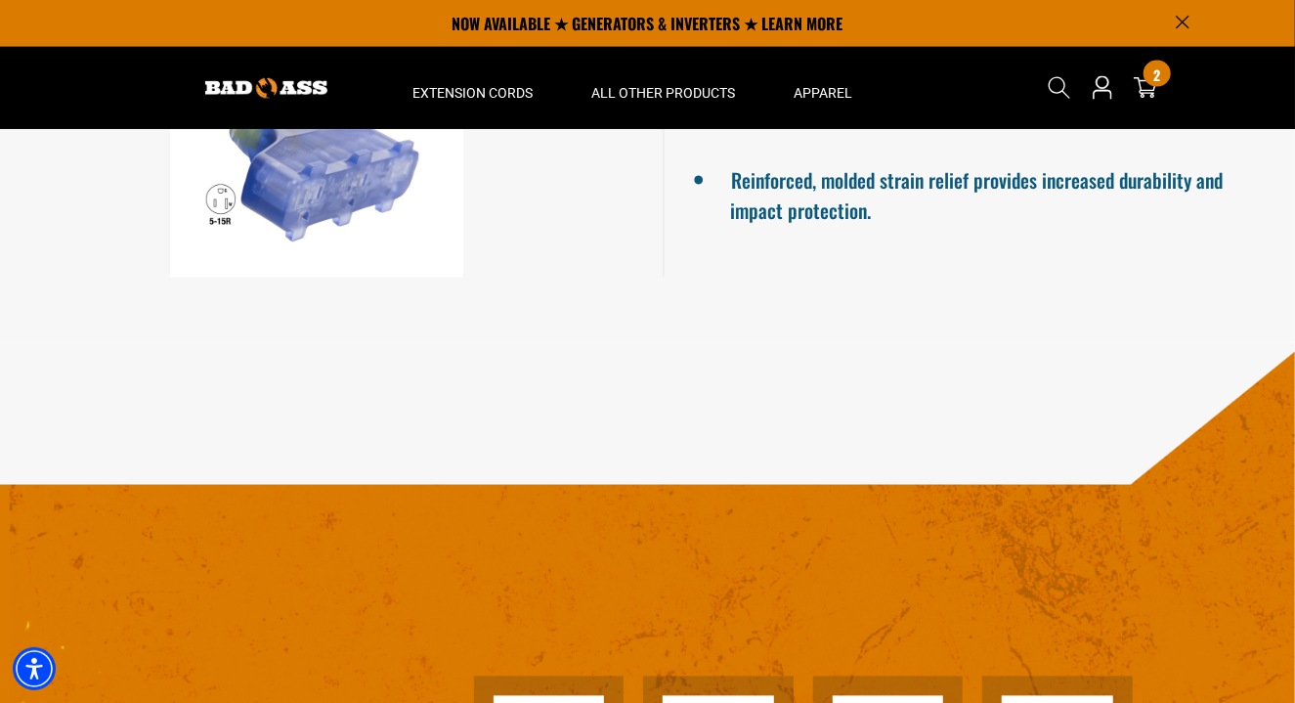
scroll to position [1053, 0]
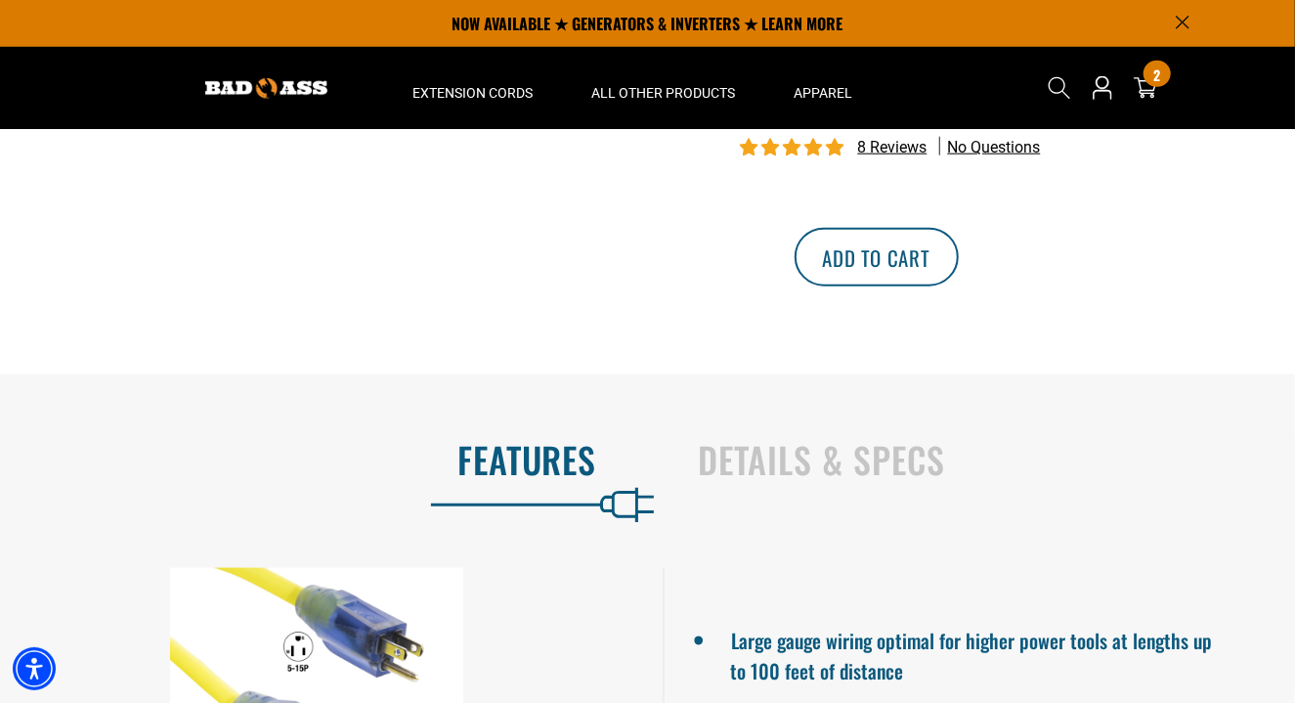
type input "**********"
click at [959, 228] on button "Add to cart" at bounding box center [876, 257] width 164 height 59
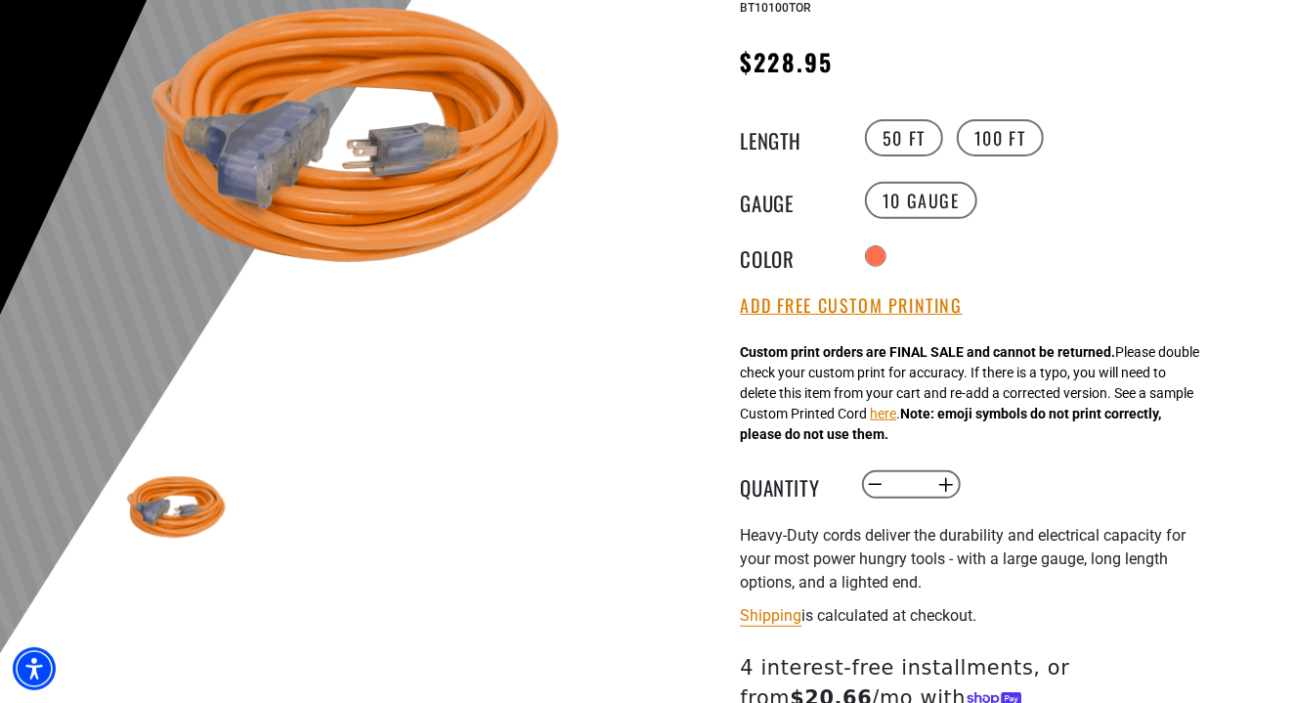
scroll to position [384, 0]
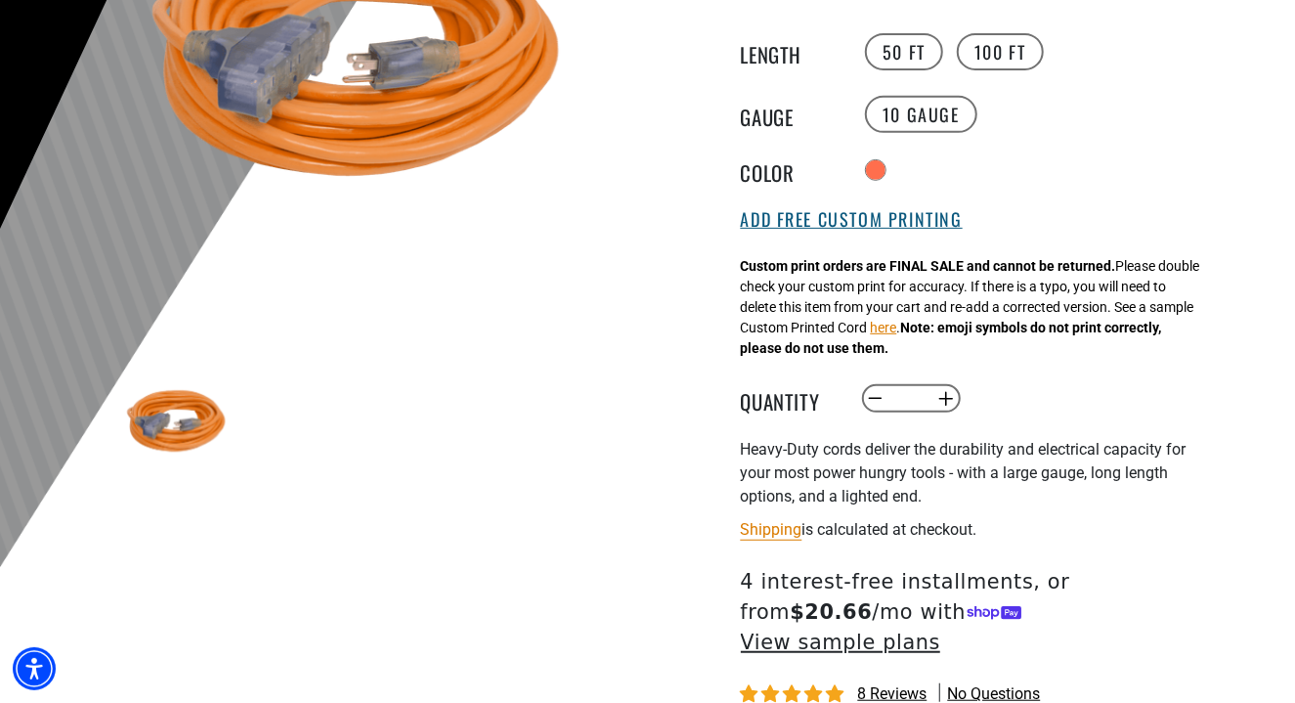
click at [953, 223] on button "Add Free Custom Printing" at bounding box center [852, 219] width 222 height 21
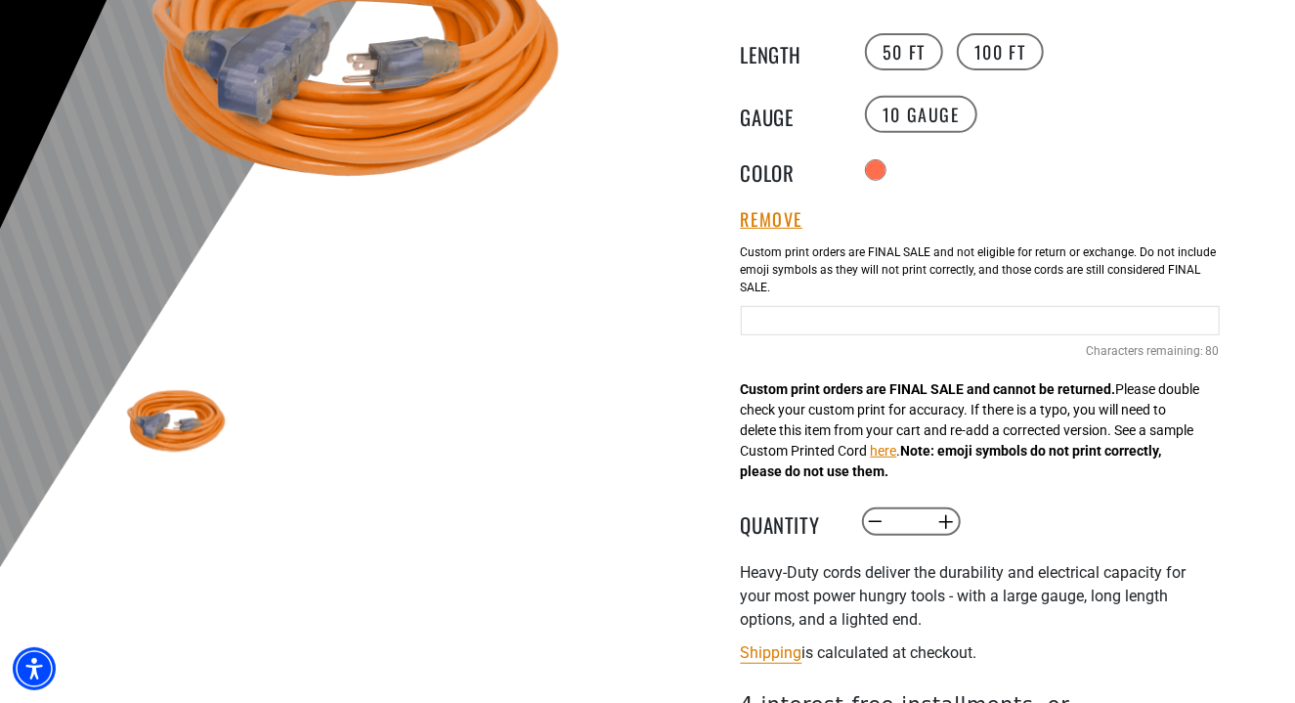
click at [1089, 316] on input "Orange Cables" at bounding box center [980, 320] width 479 height 29
type input "**********"
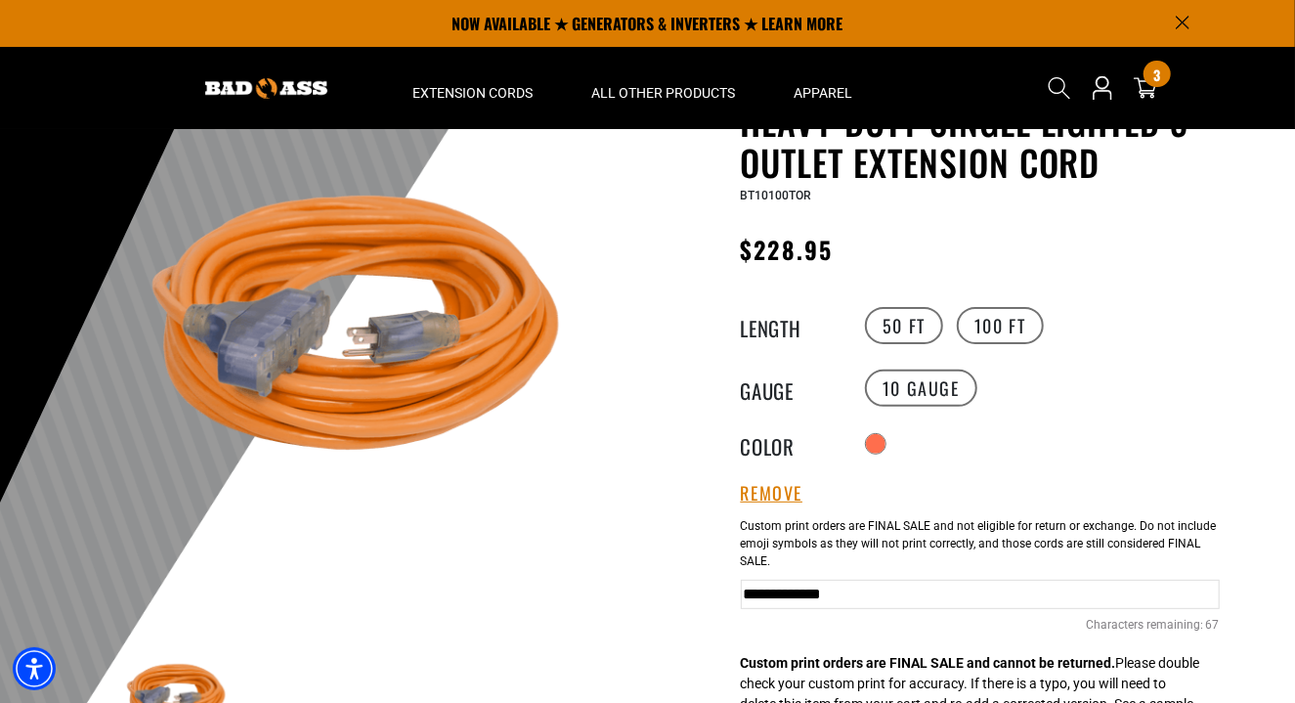
scroll to position [93, 0]
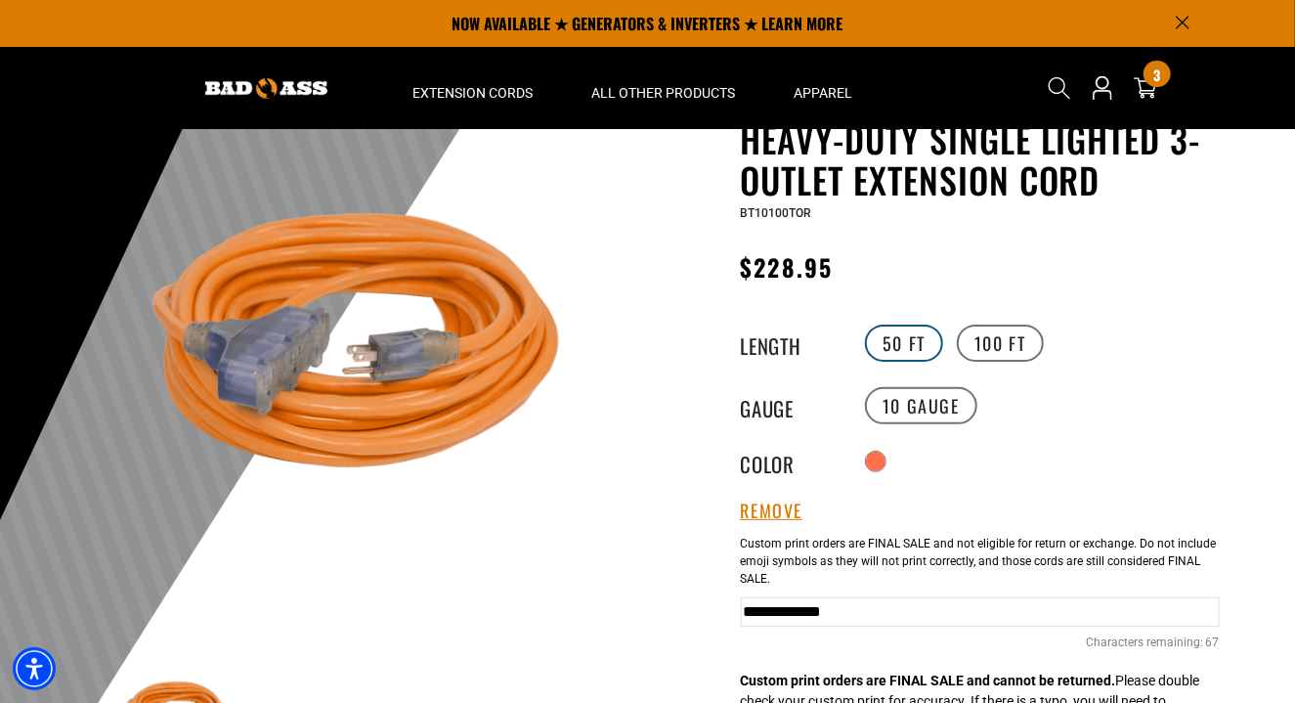
click at [921, 339] on label "50 FT" at bounding box center [904, 342] width 78 height 37
click at [1009, 346] on label "100 FT" at bounding box center [1000, 342] width 87 height 37
click at [889, 338] on label "50 FT" at bounding box center [904, 342] width 78 height 37
click at [1245, 376] on div at bounding box center [647, 515] width 1295 height 958
click at [936, 347] on label "50 FT" at bounding box center [904, 342] width 78 height 37
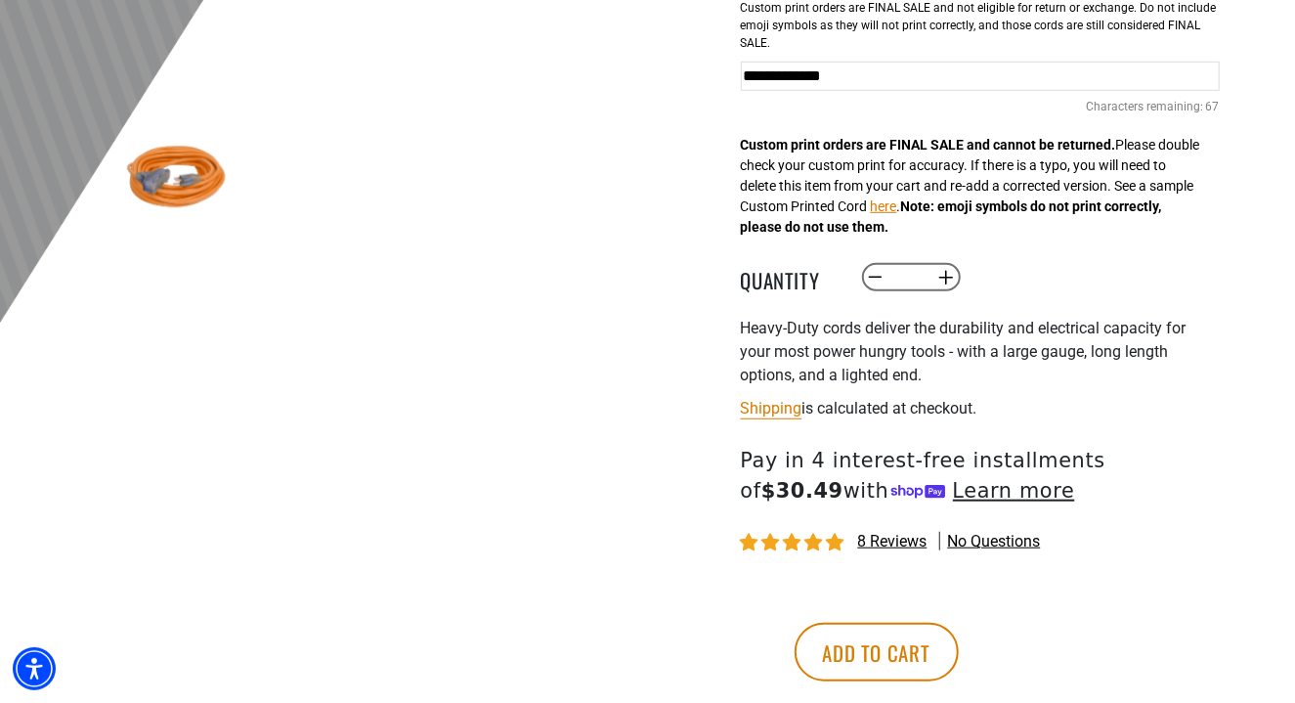
scroll to position [631, 0]
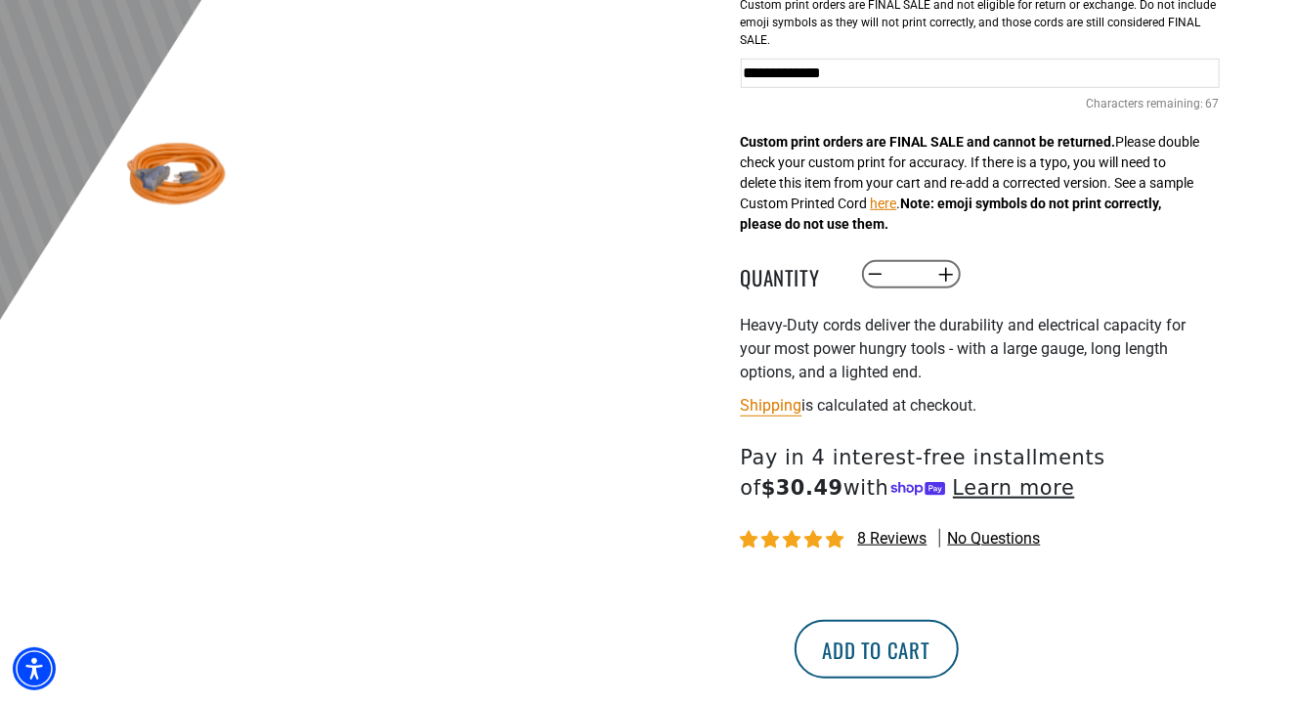
click at [959, 666] on button "Add to cart" at bounding box center [876, 649] width 164 height 59
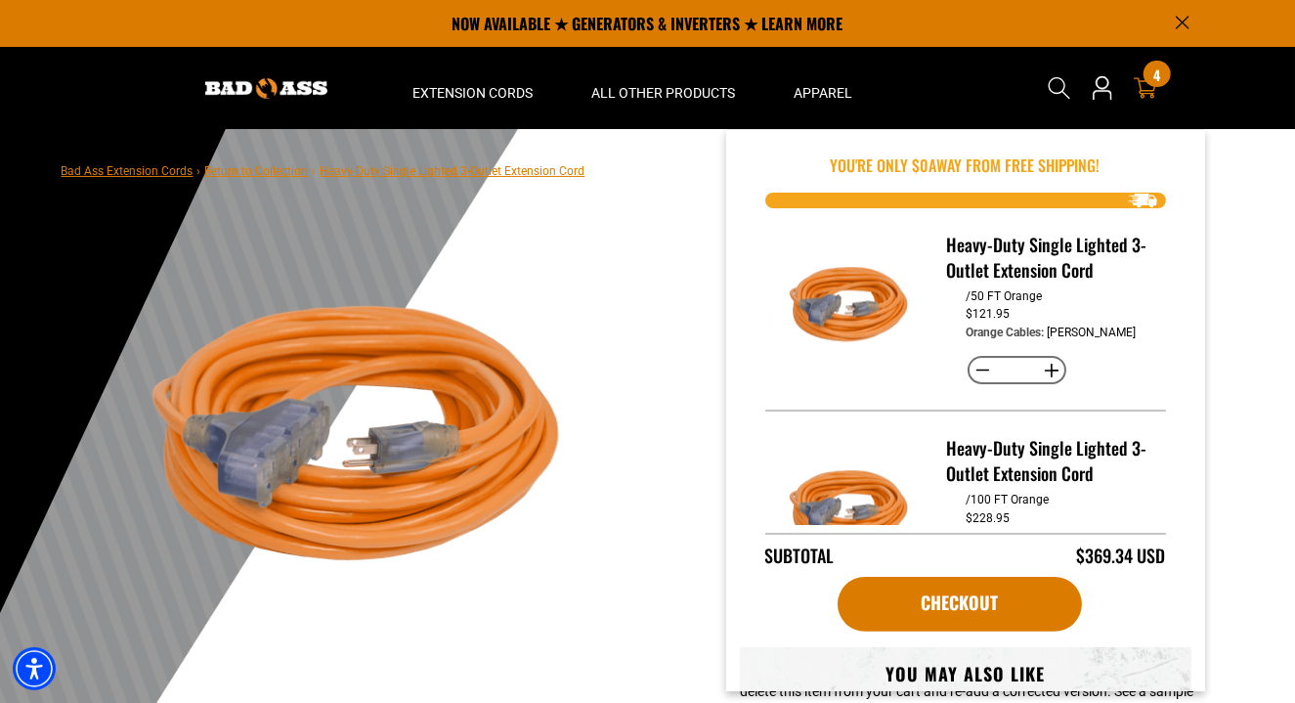
click at [1149, 98] on icon at bounding box center [1145, 87] width 23 height 23
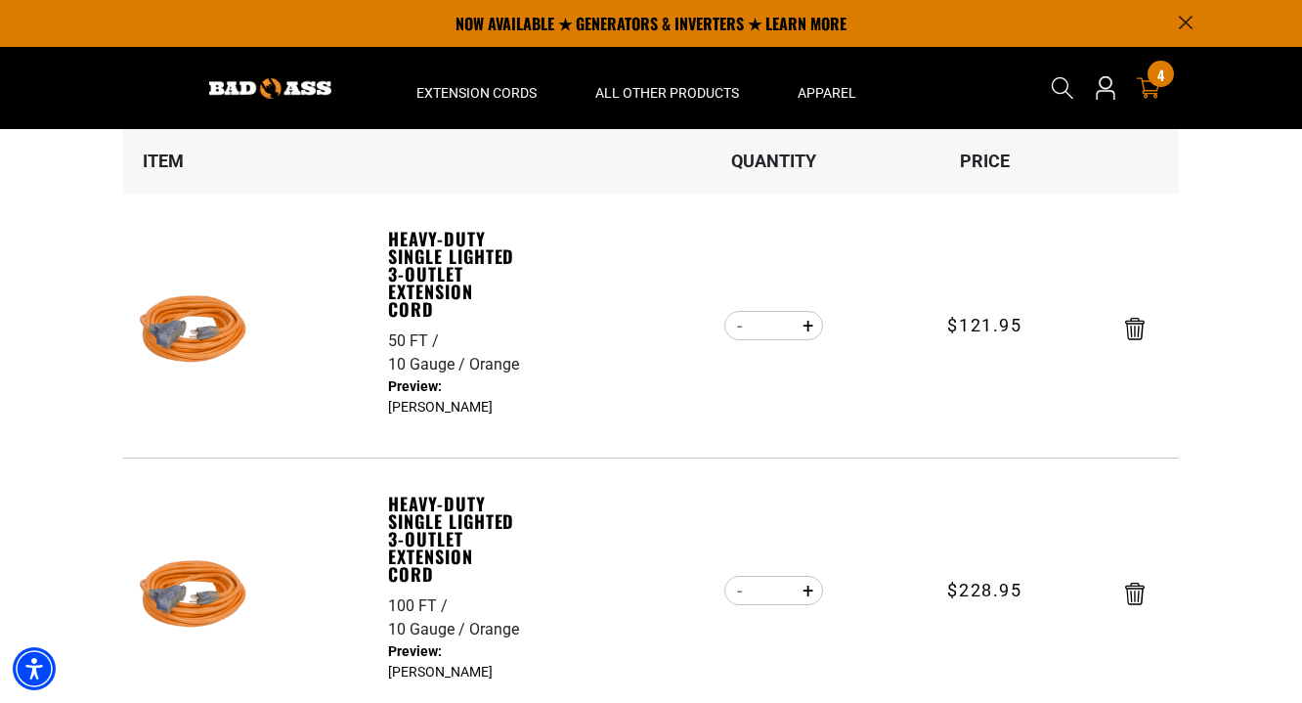
scroll to position [205, 0]
click at [1137, 601] on icon "Remove Heavy-Duty Single Lighted 3-Outlet Extension Cord - 100 FT / 10 Gauge / …" at bounding box center [1135, 593] width 20 height 22
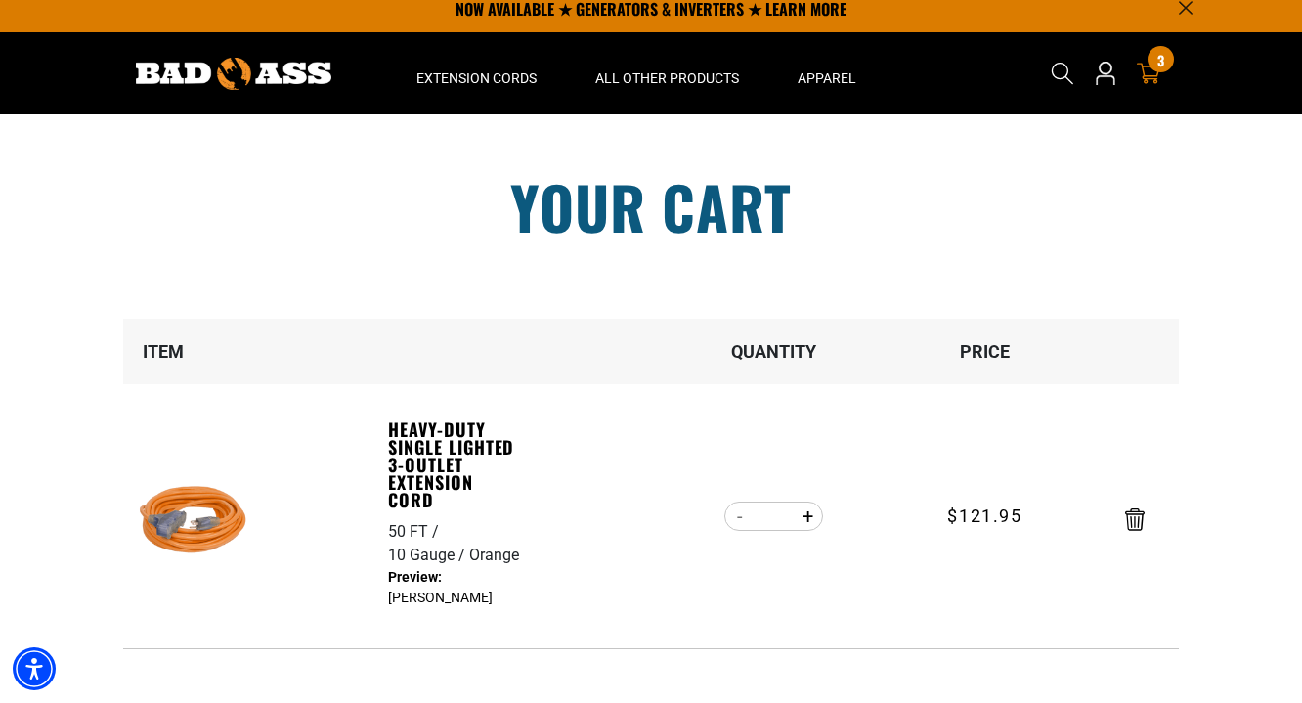
scroll to position [0, 0]
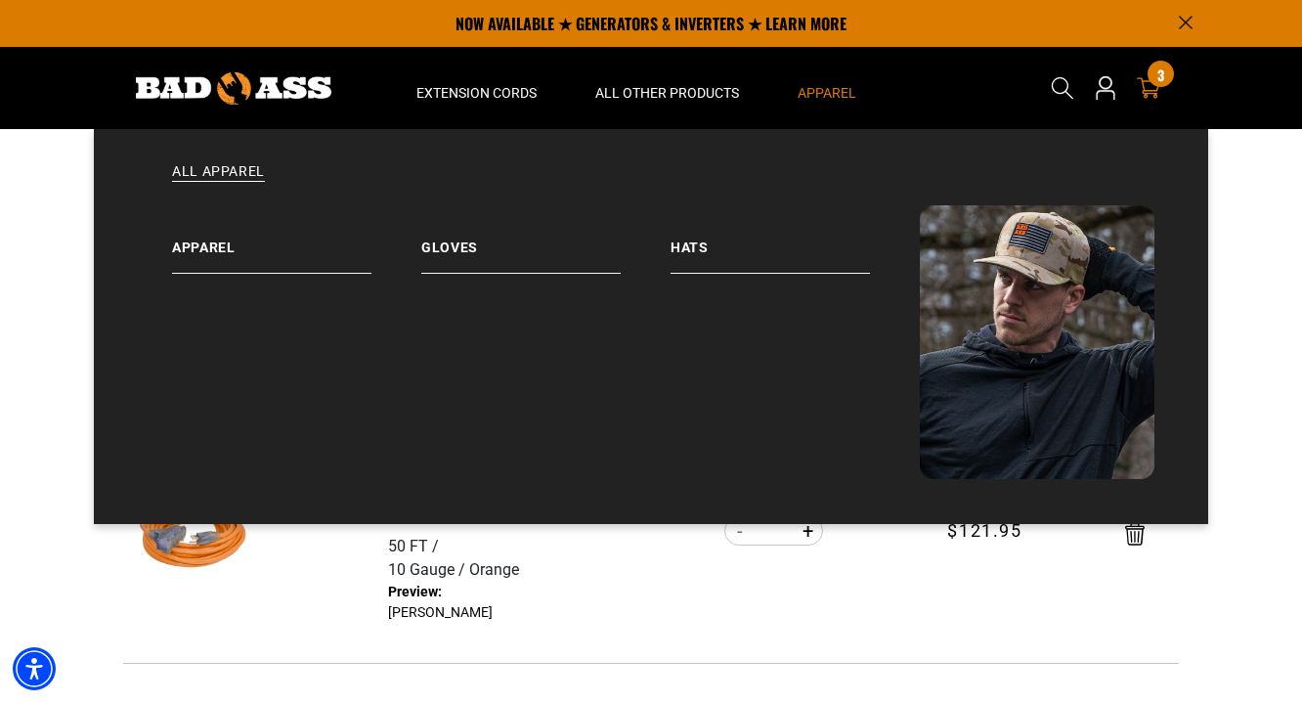
click at [830, 90] on span "Apparel" at bounding box center [826, 93] width 59 height 18
click at [826, 91] on span "Apparel" at bounding box center [826, 93] width 59 height 18
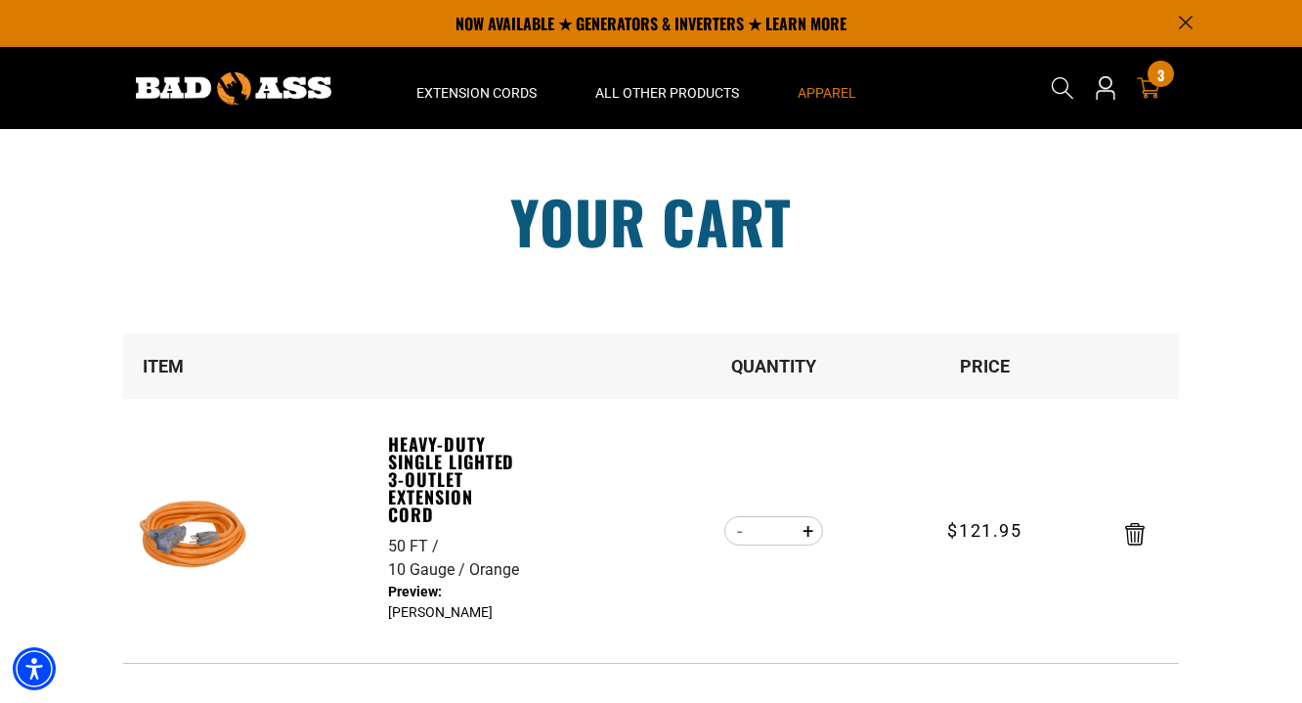
click at [828, 91] on span "Apparel" at bounding box center [826, 93] width 59 height 18
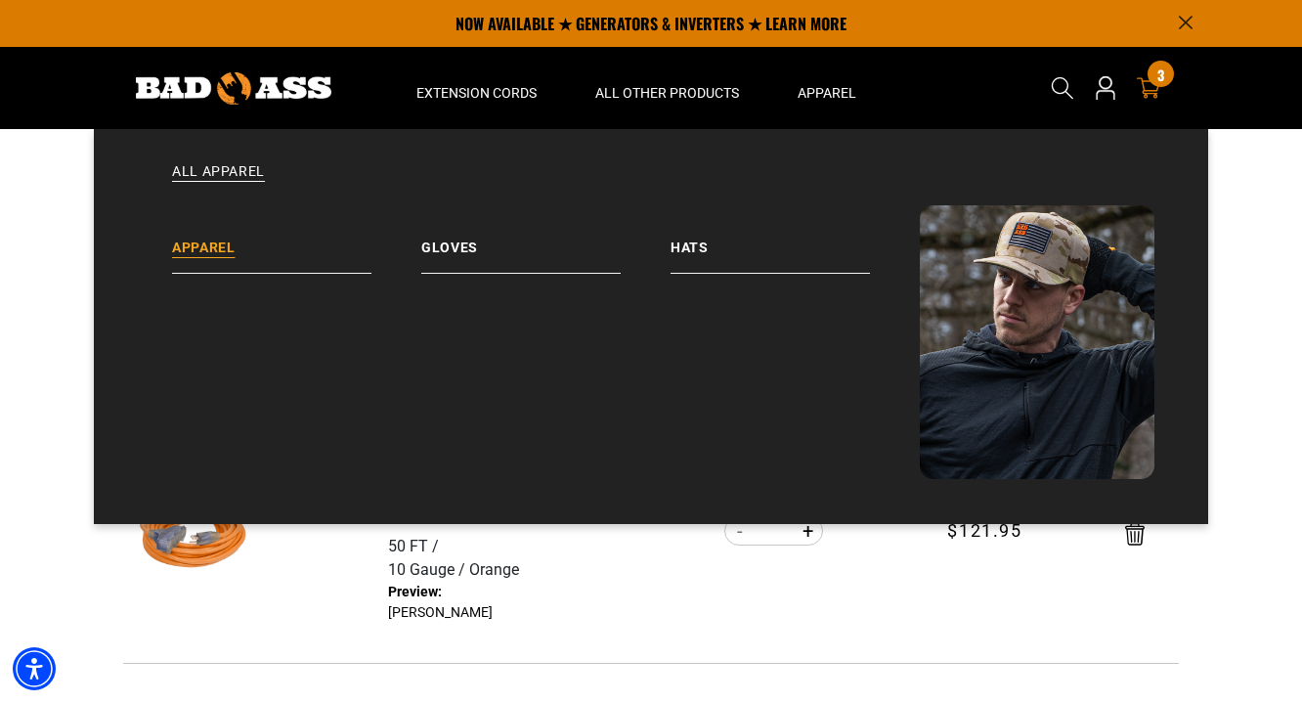
click at [187, 245] on link "Apparel" at bounding box center [296, 239] width 249 height 68
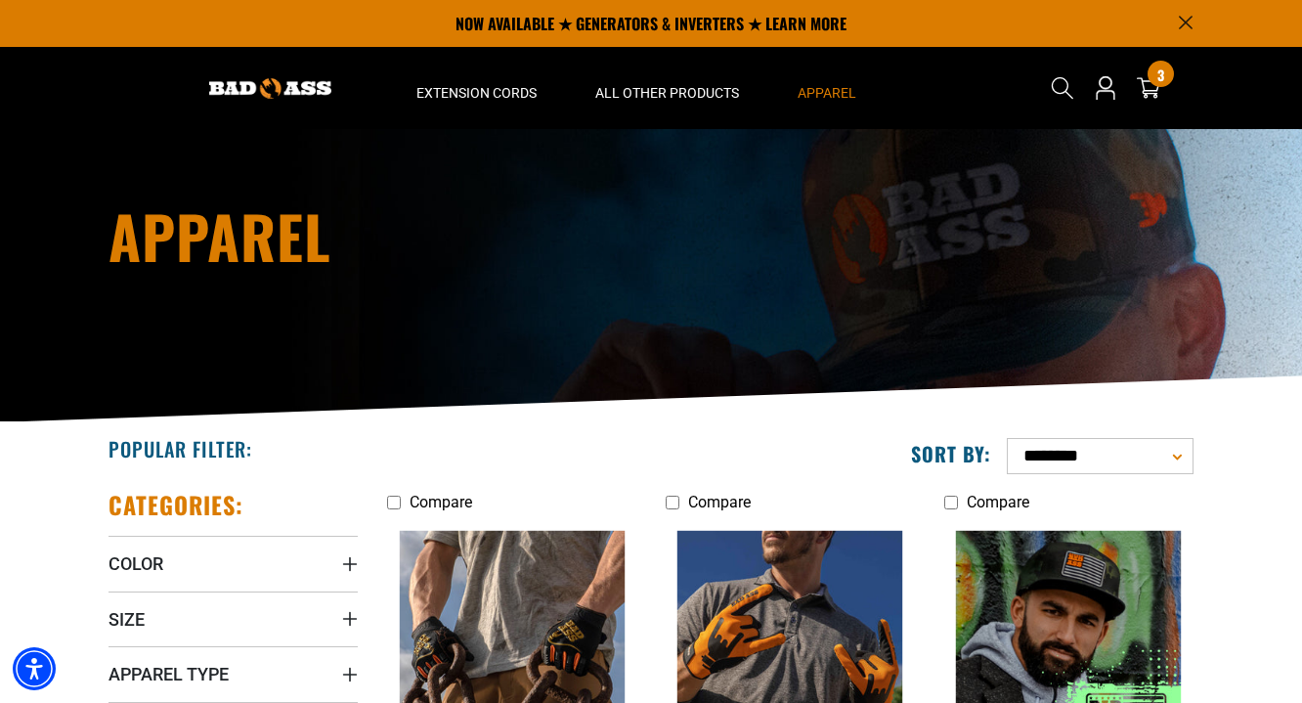
scroll to position [72, 0]
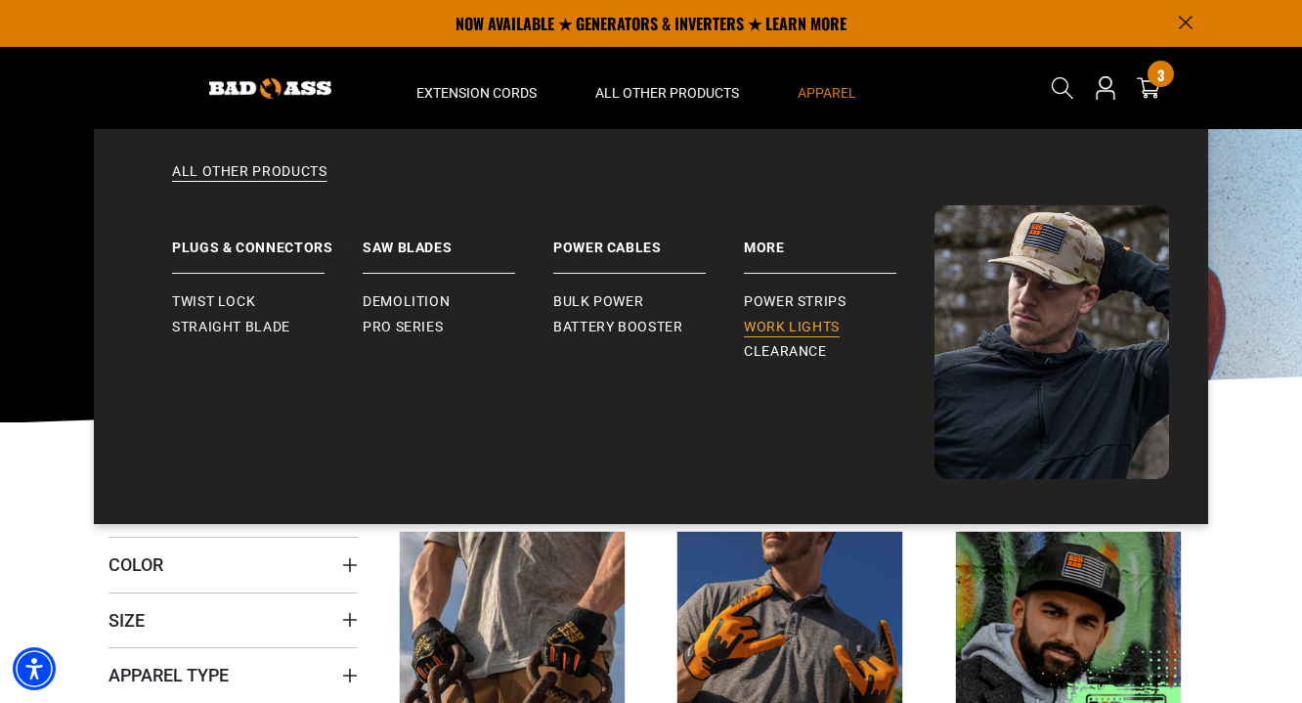
click at [794, 324] on span "Work Lights" at bounding box center [792, 328] width 96 height 18
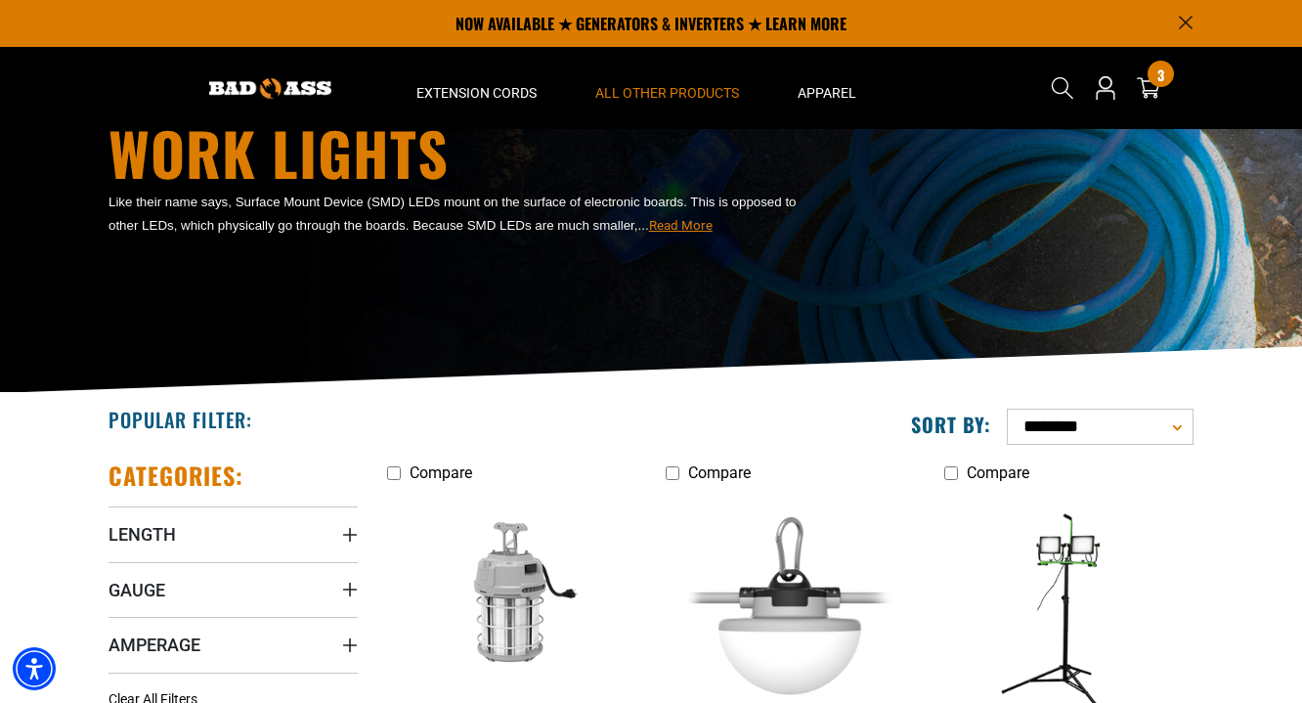
scroll to position [102, 0]
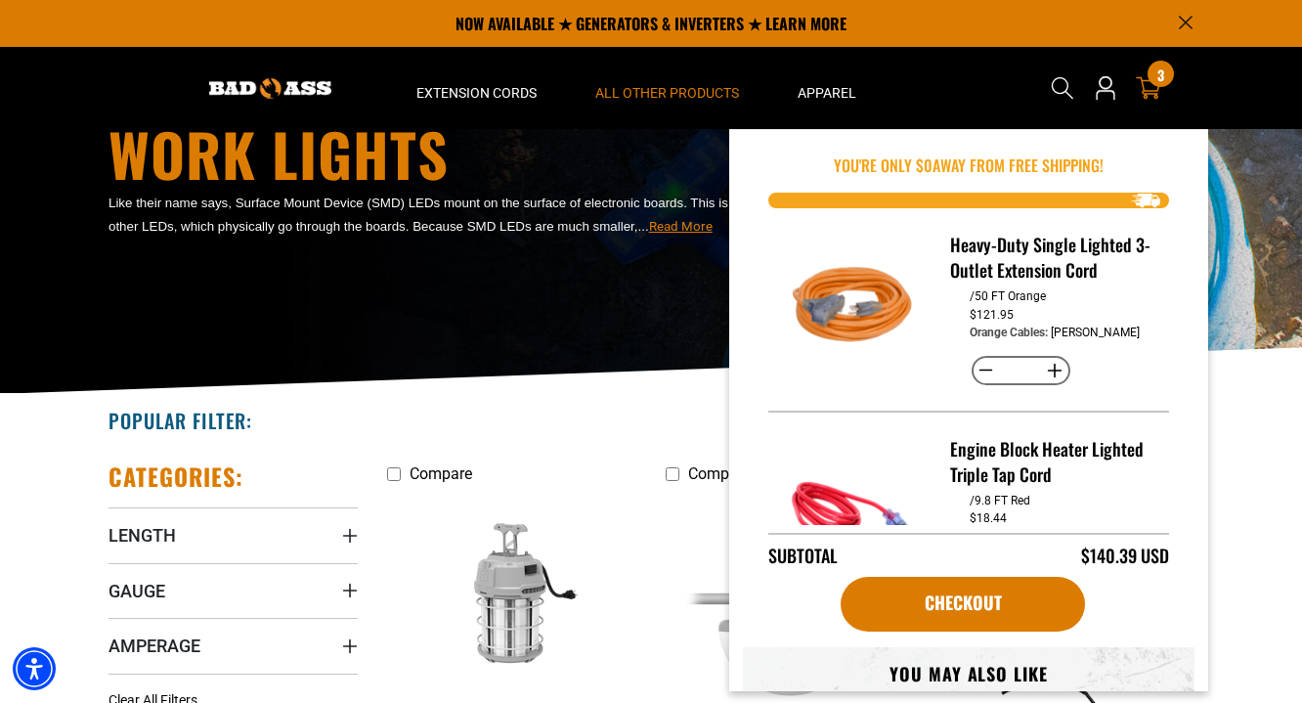
click at [1148, 93] on icon at bounding box center [1148, 88] width 25 height 22
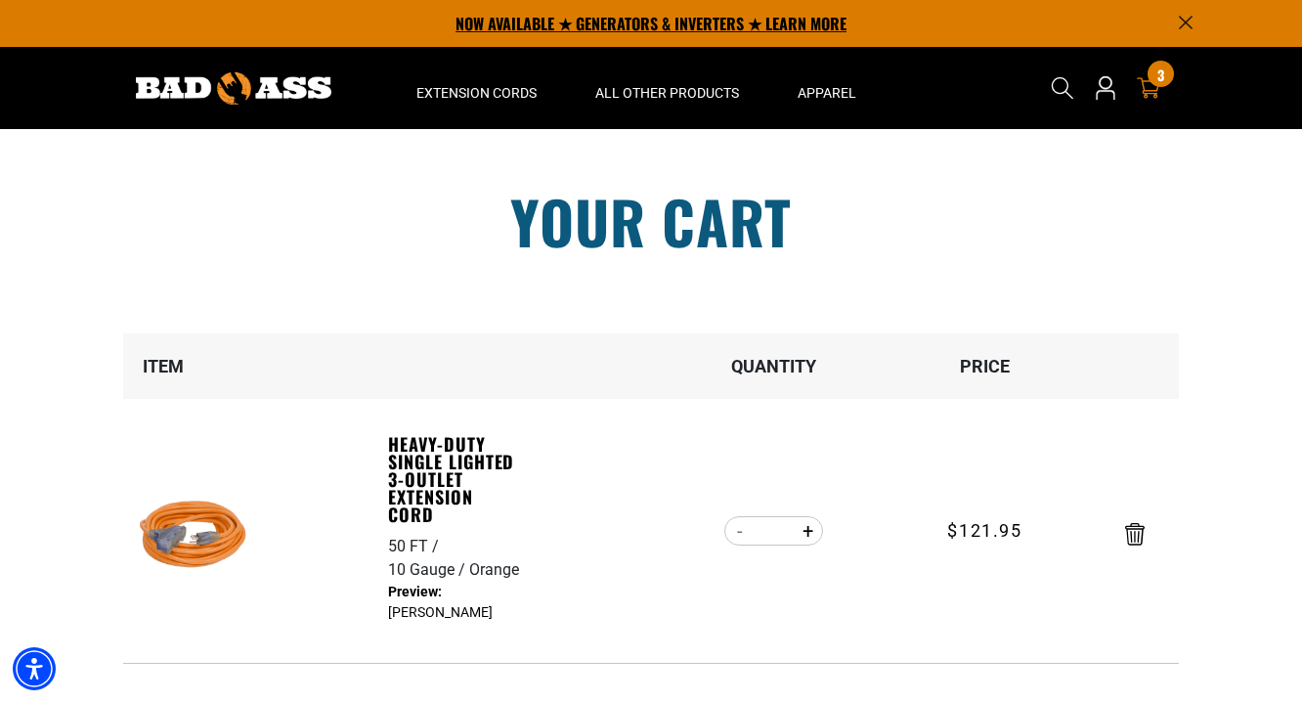
click at [798, 20] on p "NOW AVAILABLE ★ GENERATORS & INVERTERS ★ LEARN MORE" at bounding box center [650, 23] width 1085 height 47
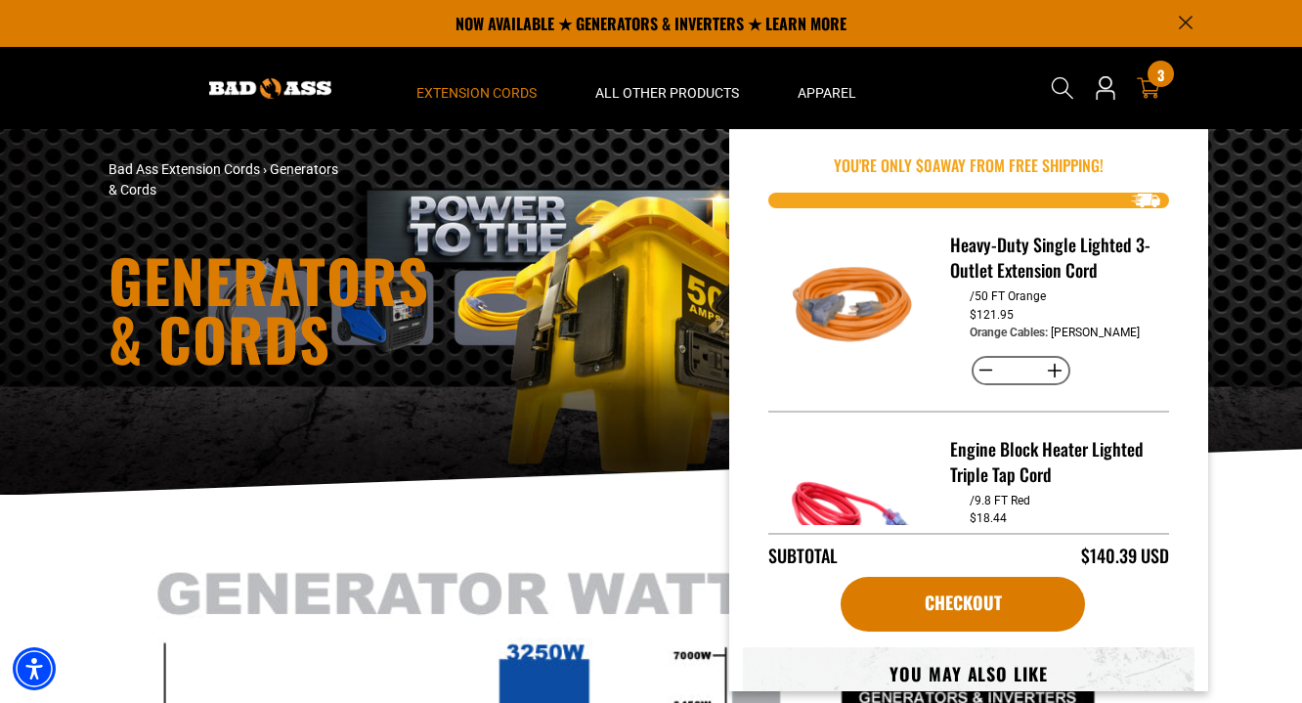
click at [1157, 82] on span "3" at bounding box center [1160, 74] width 7 height 15
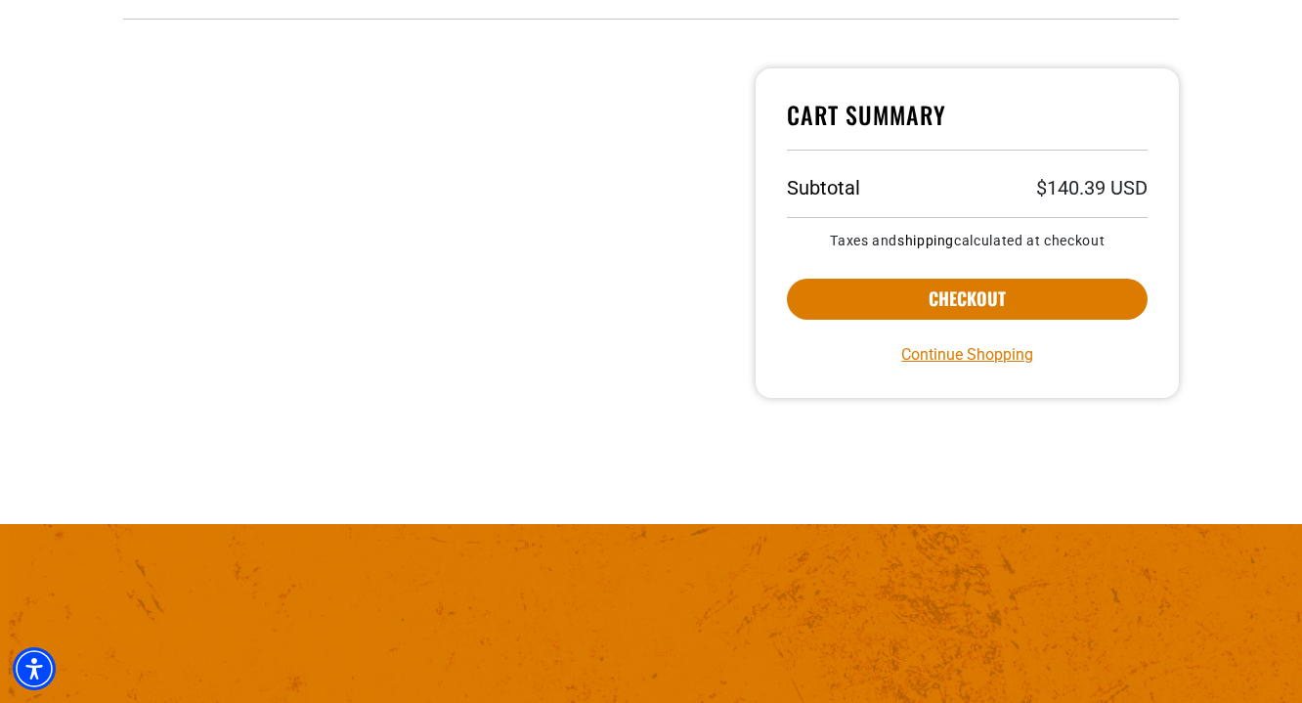
scroll to position [917, 0]
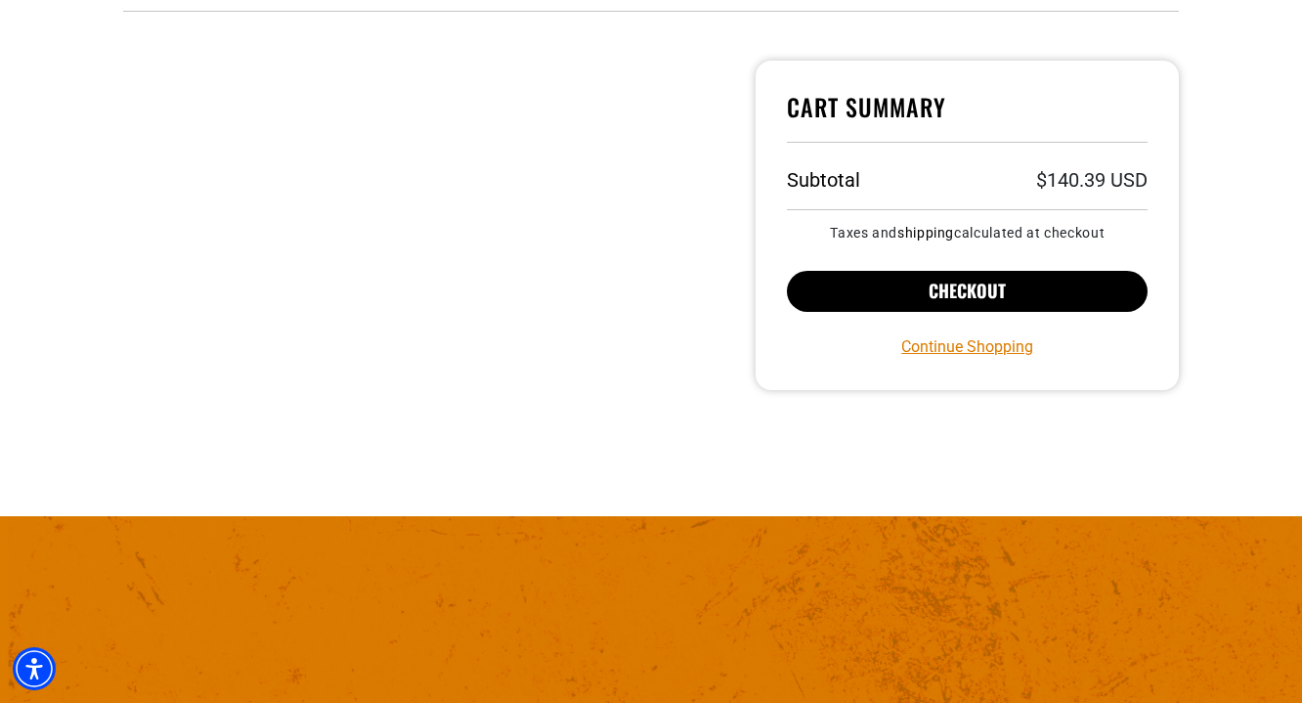
click at [979, 293] on button "Checkout" at bounding box center [967, 291] width 361 height 41
